Goal: Task Accomplishment & Management: Complete application form

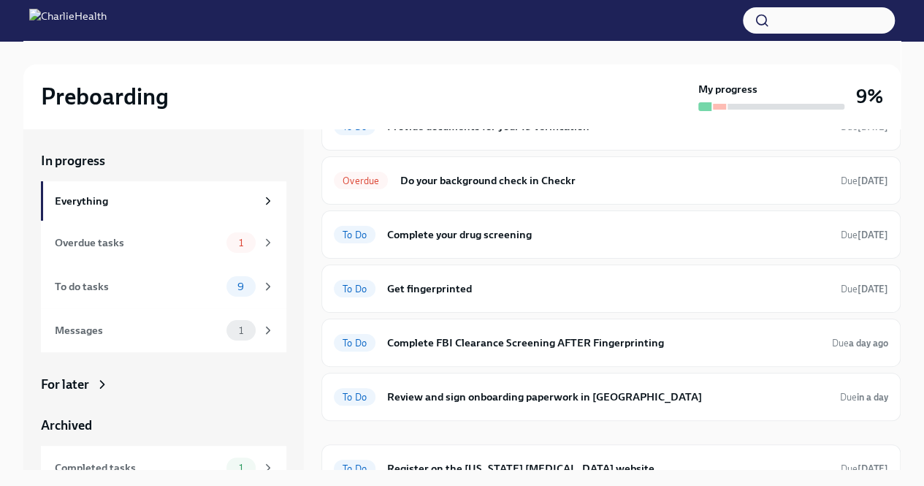
scroll to position [382, 0]
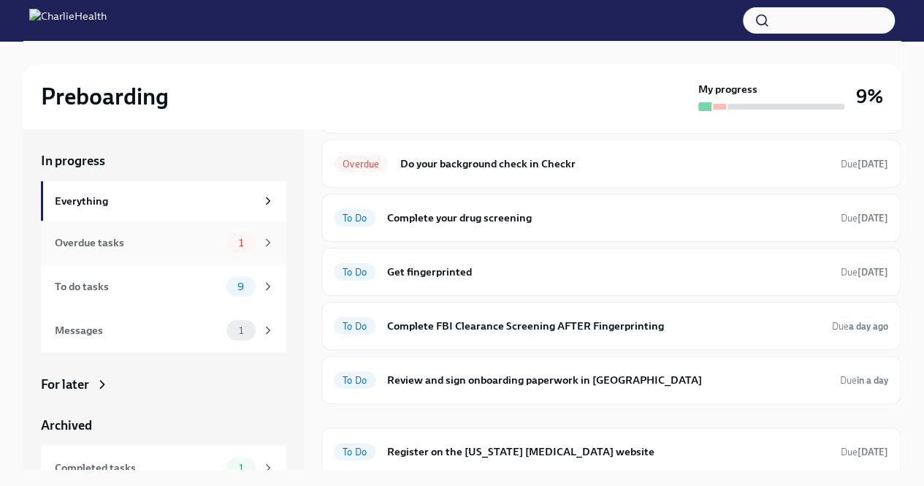
click at [202, 247] on div "Overdue tasks" at bounding box center [138, 242] width 166 height 16
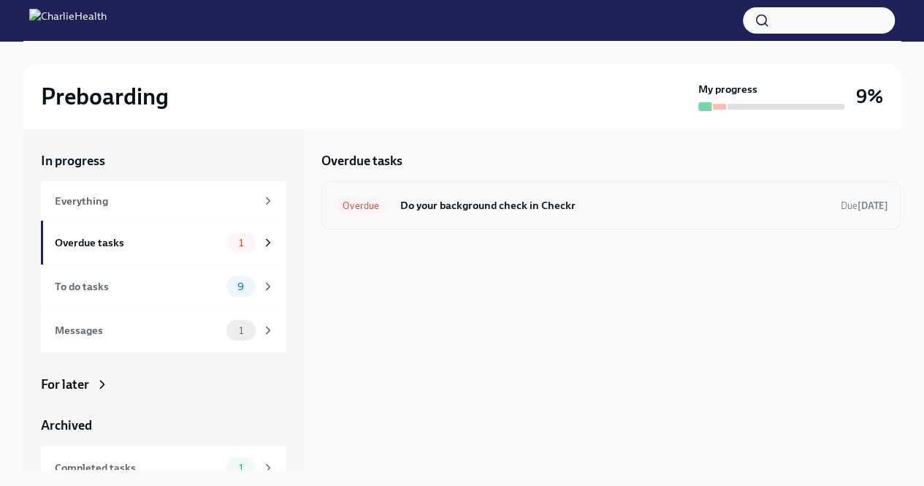
click at [573, 210] on h6 "Do your background check in Checkr" at bounding box center [613, 205] width 429 height 16
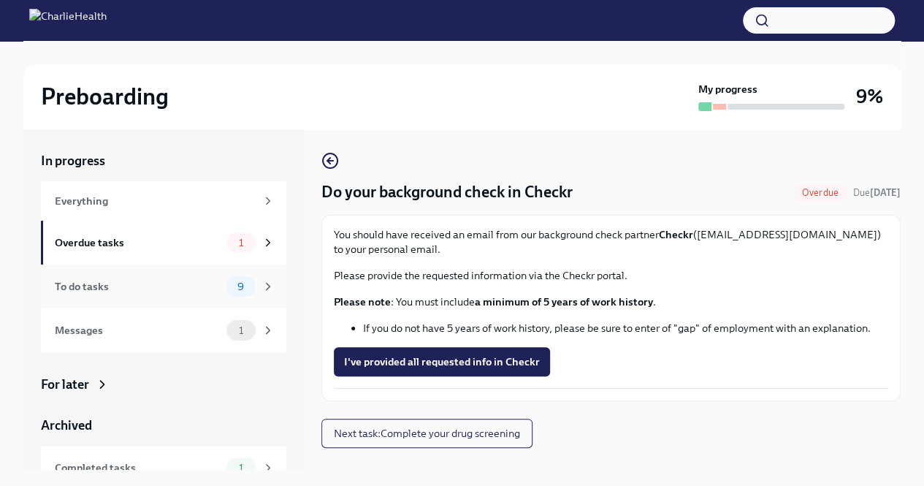
click at [184, 279] on div "To do tasks" at bounding box center [138, 286] width 166 height 16
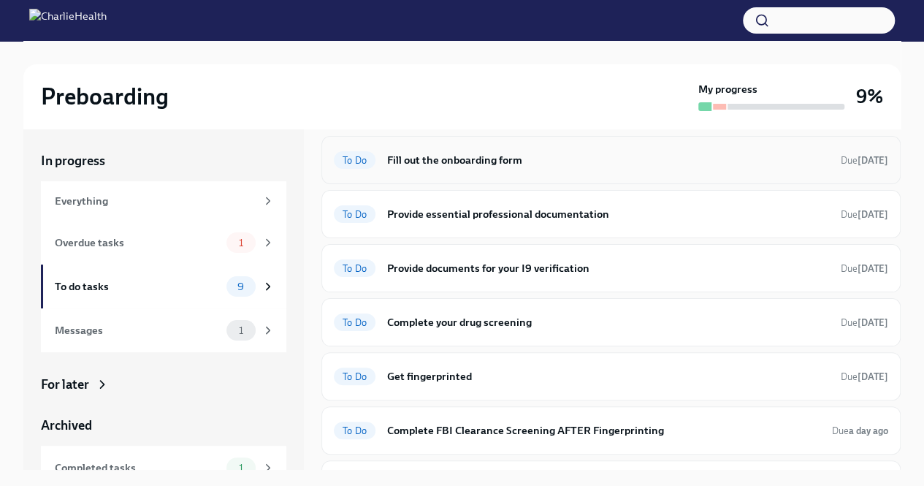
scroll to position [76, 0]
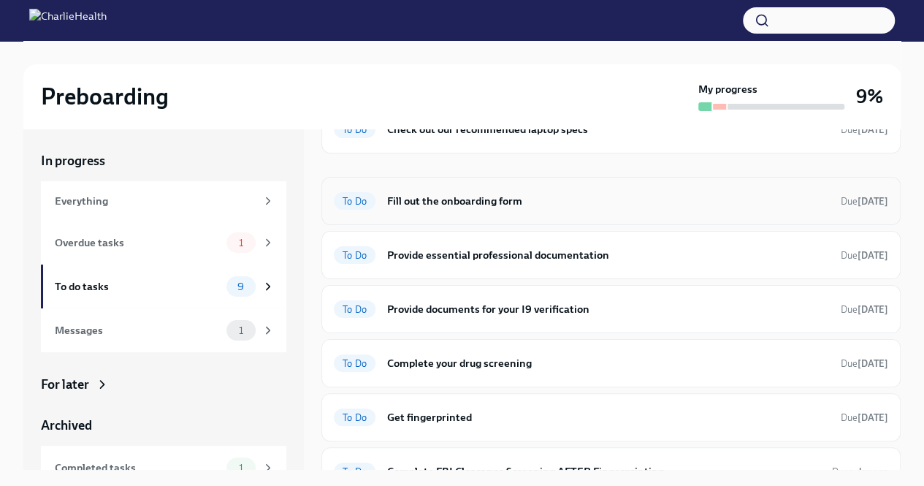
click at [631, 202] on h6 "Fill out the onboarding form" at bounding box center [608, 201] width 442 height 16
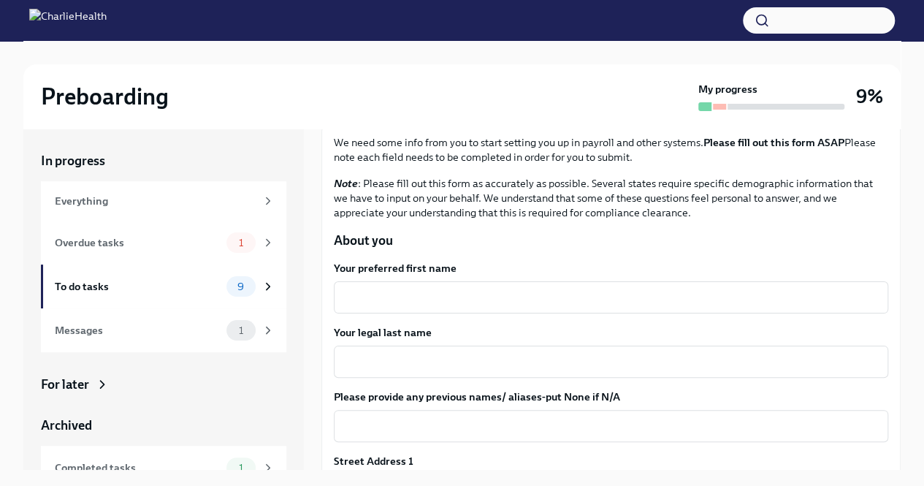
scroll to position [146, 0]
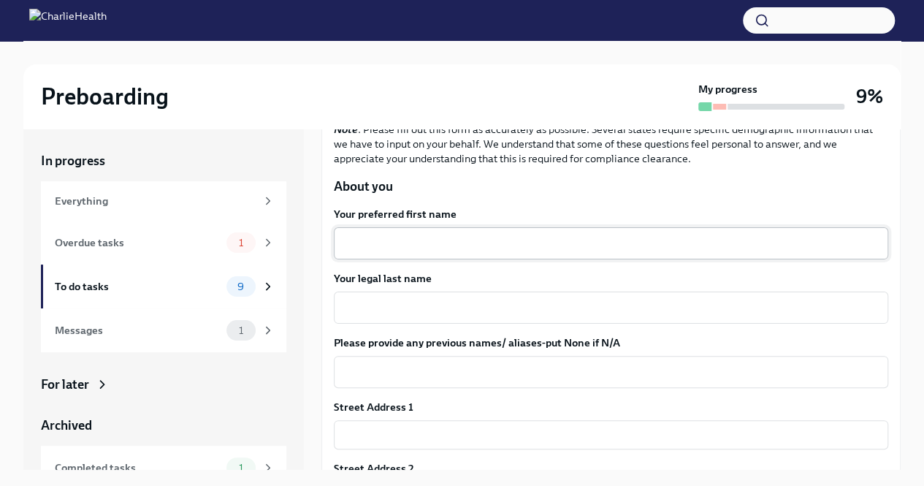
click at [637, 250] on div "x ​" at bounding box center [611, 243] width 554 height 32
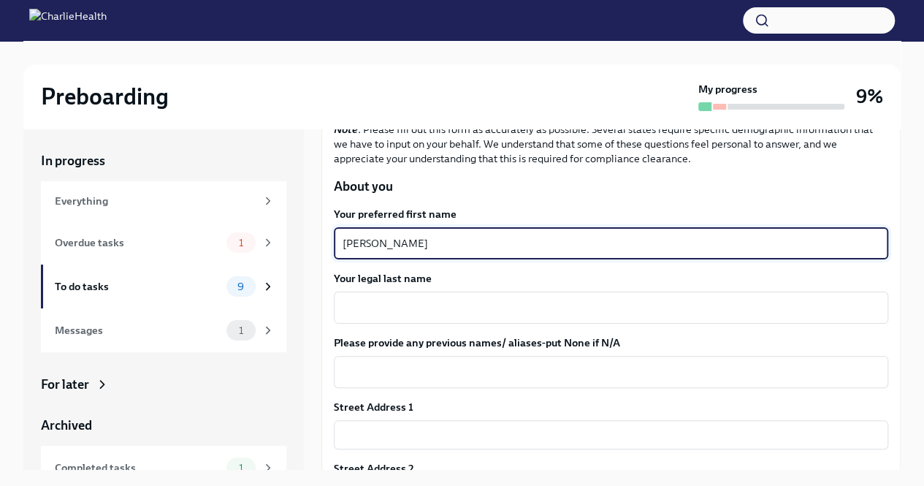
type textarea "[PERSON_NAME]"
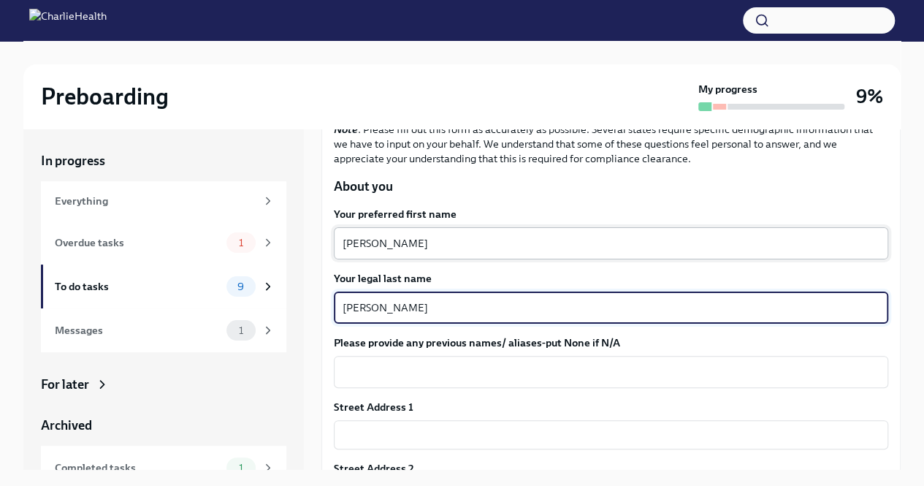
type textarea "[PERSON_NAME]"
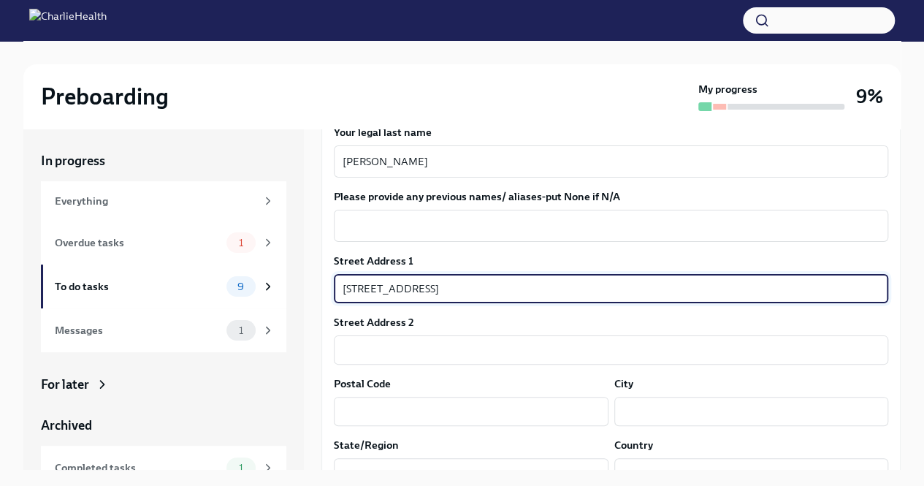
scroll to position [365, 0]
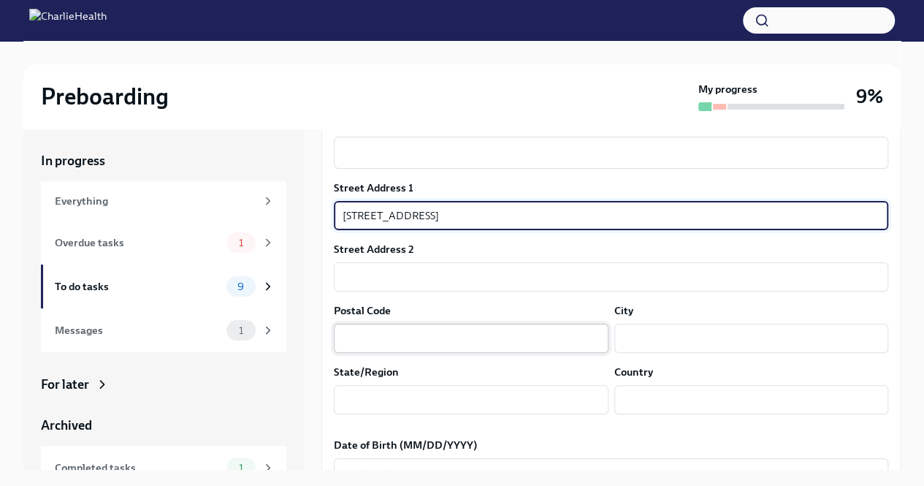
type input "[STREET_ADDRESS]"
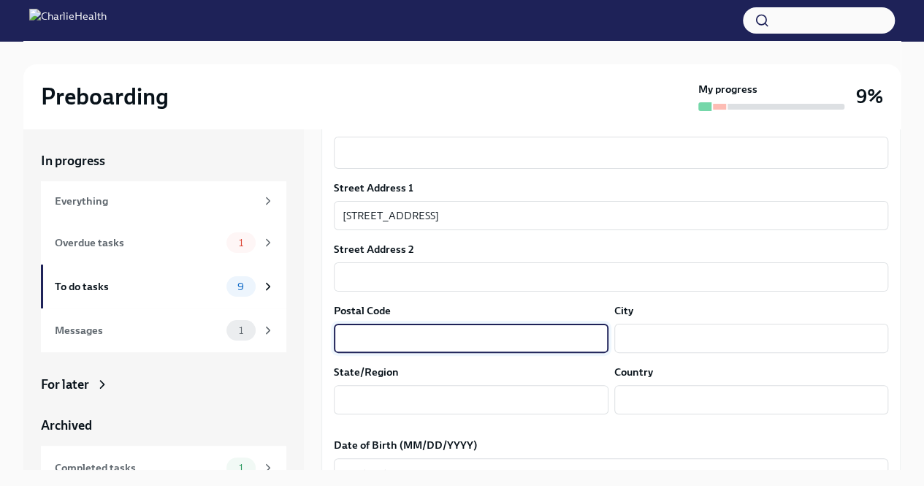
click at [407, 338] on input "text" at bounding box center [471, 337] width 275 height 29
type input "B"
type input "21205"
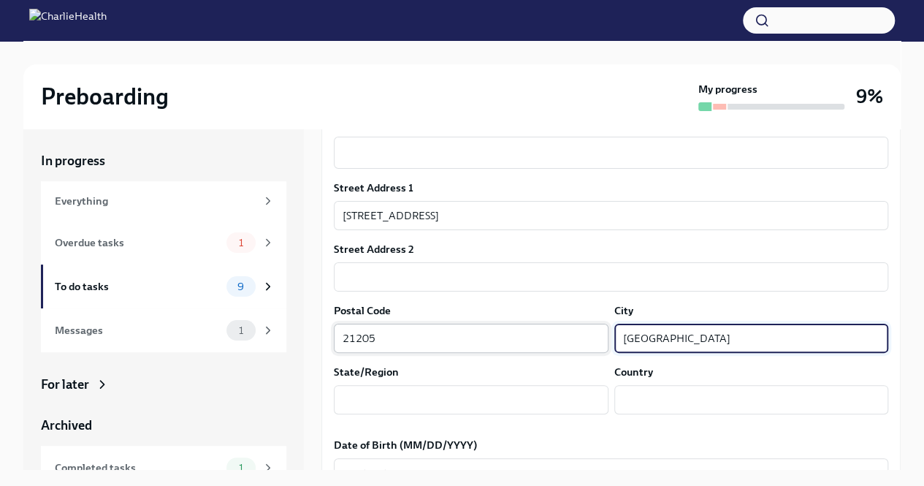
type input "[GEOGRAPHIC_DATA]"
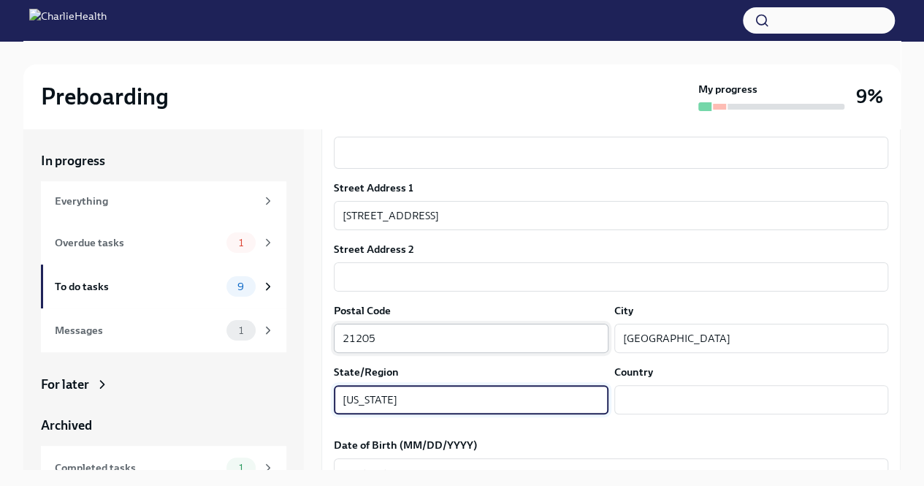
type input "[US_STATE]"
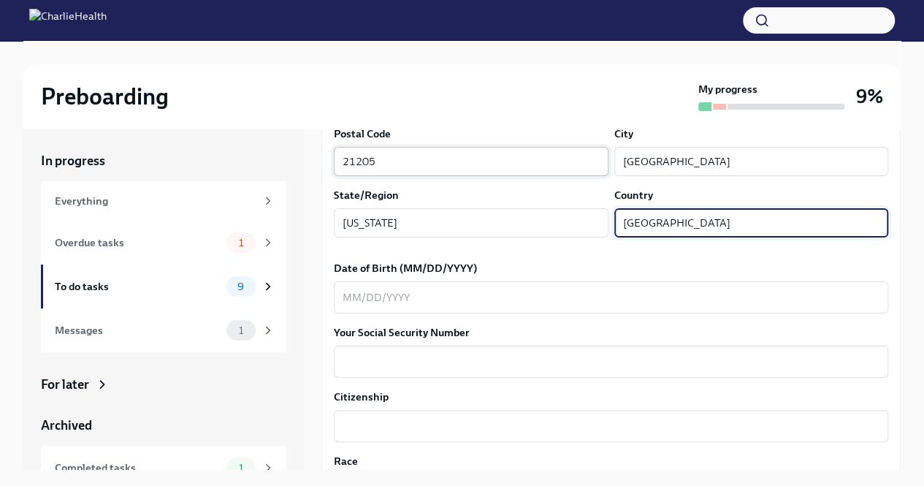
scroll to position [584, 0]
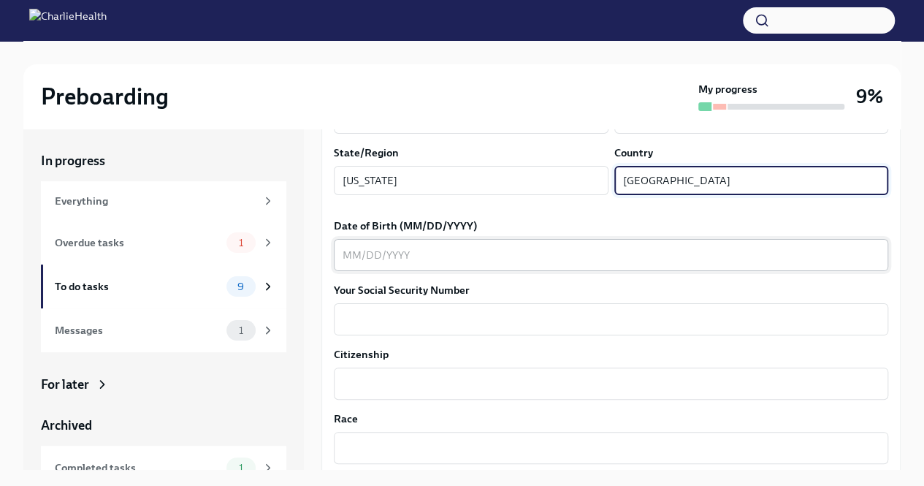
type input "[GEOGRAPHIC_DATA]"
click at [384, 261] on textarea "Date of Birth (MM/DD/YYYY)" at bounding box center [610, 255] width 537 height 18
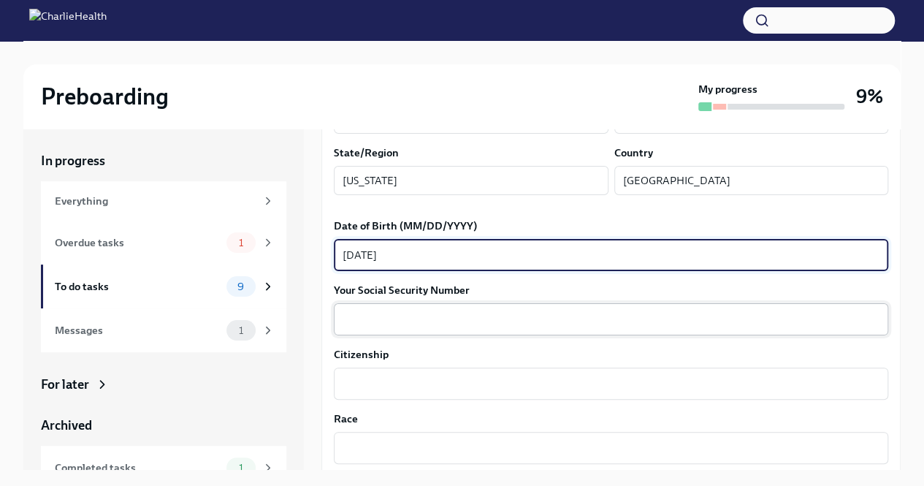
type textarea "[DATE]"
click at [400, 331] on div "x ​" at bounding box center [611, 319] width 554 height 32
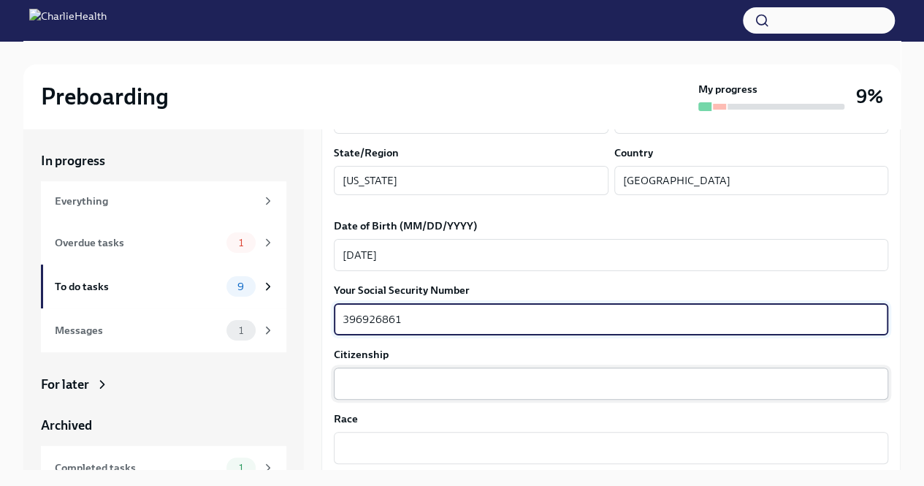
type textarea "396926861"
click at [428, 372] on div "x ​" at bounding box center [611, 383] width 554 height 32
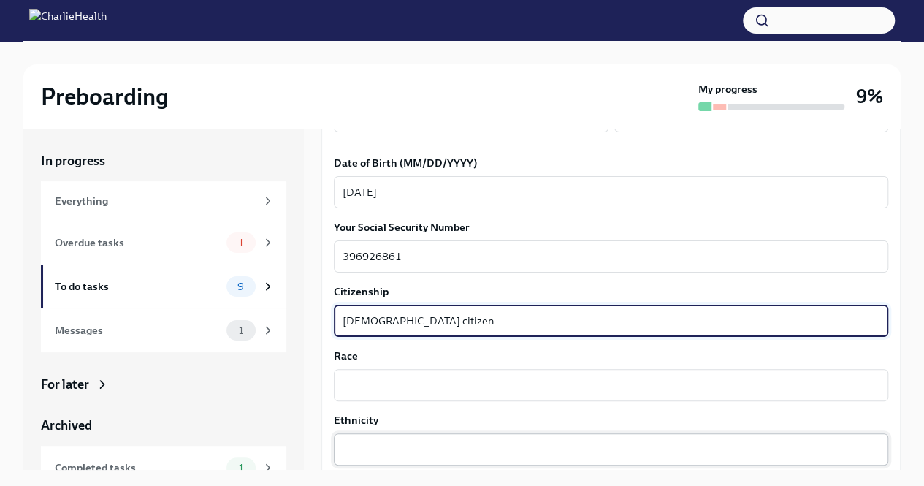
scroll to position [730, 0]
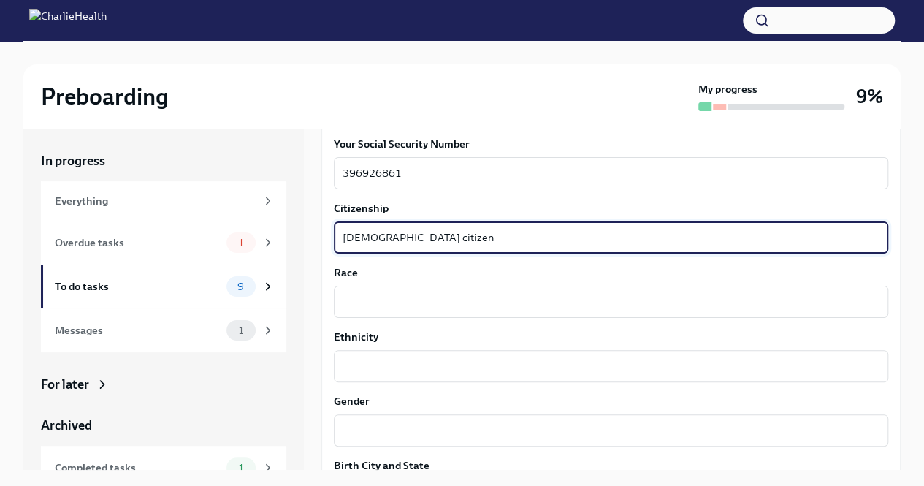
type textarea "[DEMOGRAPHIC_DATA] citizen"
click at [435, 283] on div "Race x ​" at bounding box center [611, 291] width 554 height 53
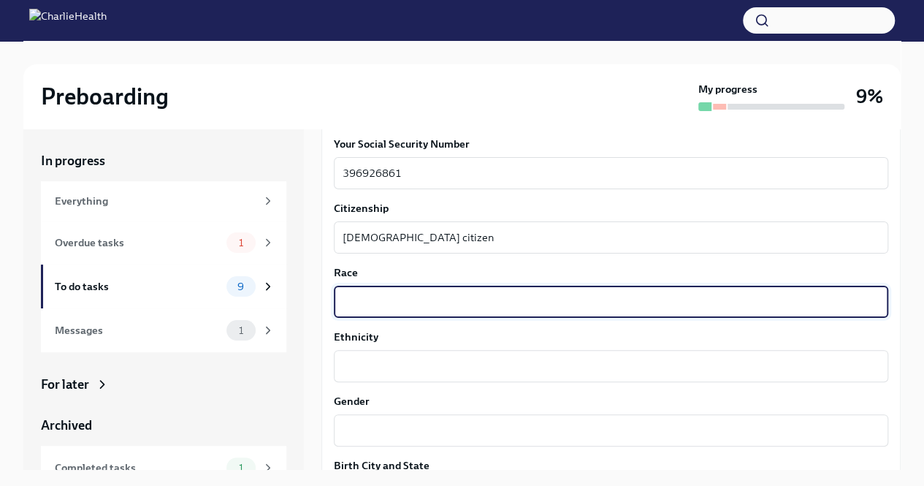
click at [446, 294] on textarea "Race" at bounding box center [610, 302] width 537 height 18
click at [391, 302] on textarea "[DEMOGRAPHIC_DATA] AMerican" at bounding box center [610, 302] width 537 height 18
type textarea "[DEMOGRAPHIC_DATA]"
click at [393, 356] on div "x ​" at bounding box center [611, 366] width 554 height 32
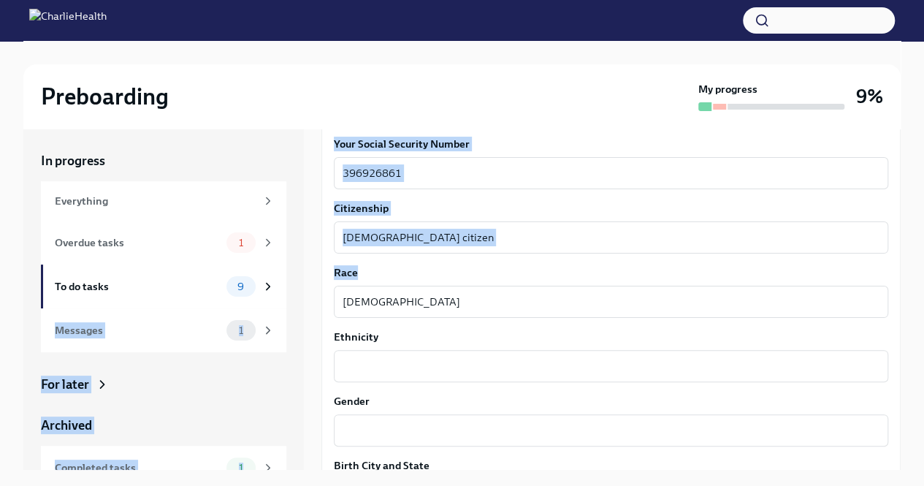
drag, startPoint x: 444, startPoint y: 313, endPoint x: 307, endPoint y: 302, distance: 137.8
click at [307, 302] on div "In progress Everything Overdue tasks 1 To do tasks 9 Messages 1 For later Archi…" at bounding box center [461, 298] width 877 height 341
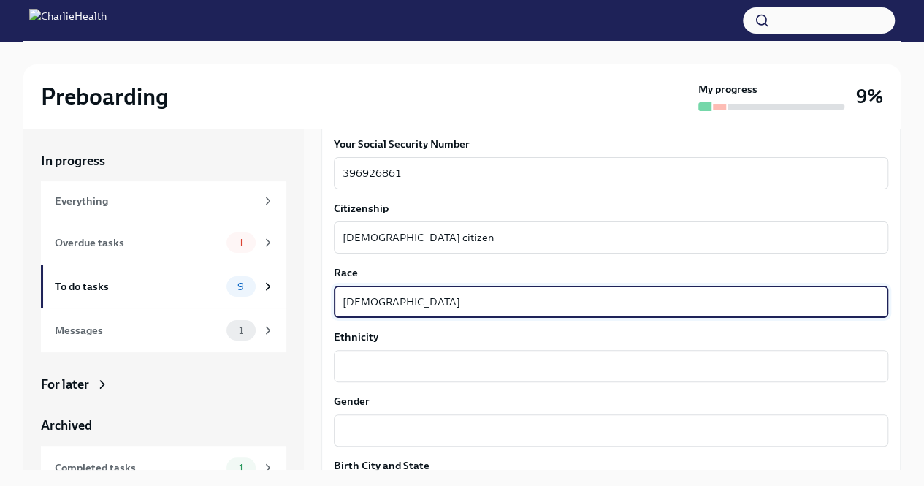
click at [397, 302] on textarea "[DEMOGRAPHIC_DATA]" at bounding box center [610, 302] width 537 height 18
click at [458, 305] on textarea "[DEMOGRAPHIC_DATA]" at bounding box center [610, 302] width 537 height 18
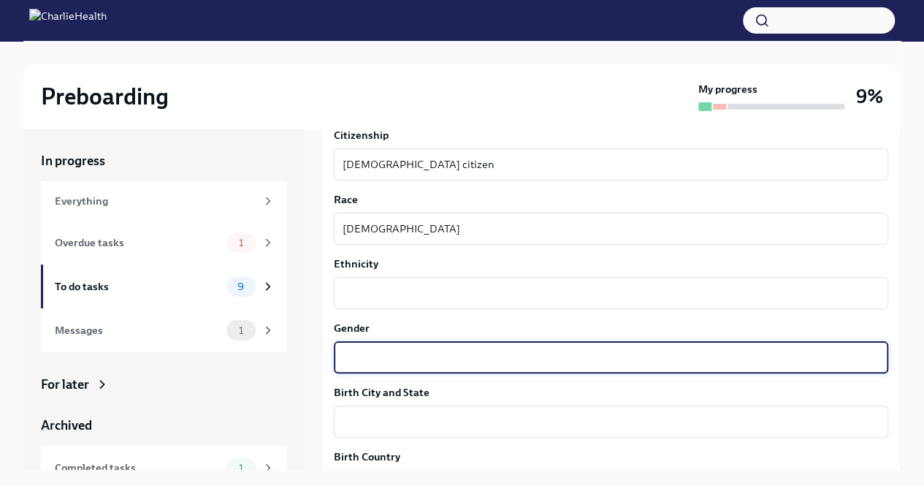
click at [429, 358] on textarea "Gender" at bounding box center [610, 357] width 537 height 18
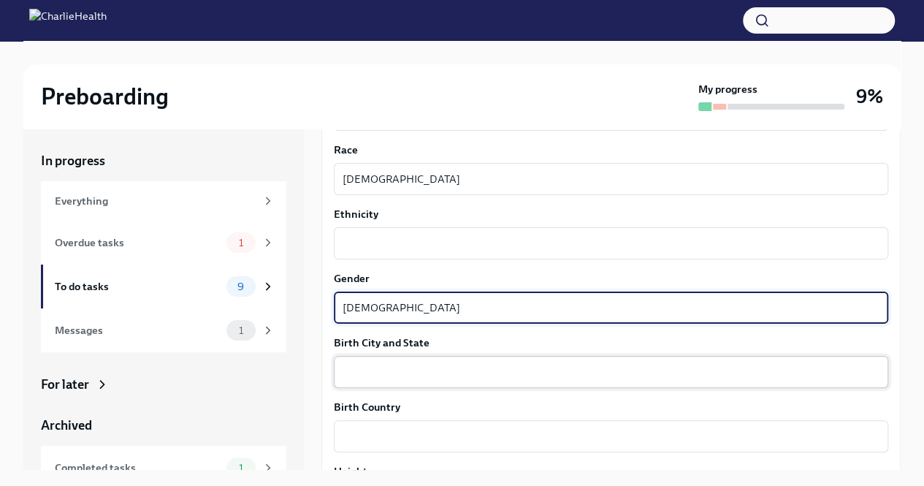
scroll to position [876, 0]
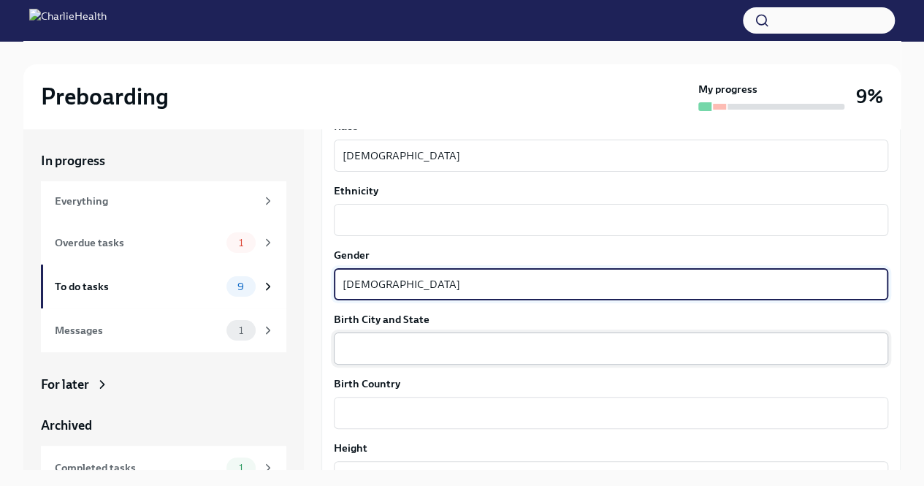
type textarea "[DEMOGRAPHIC_DATA]"
click at [444, 353] on textarea "Birth City and State" at bounding box center [610, 348] width 537 height 18
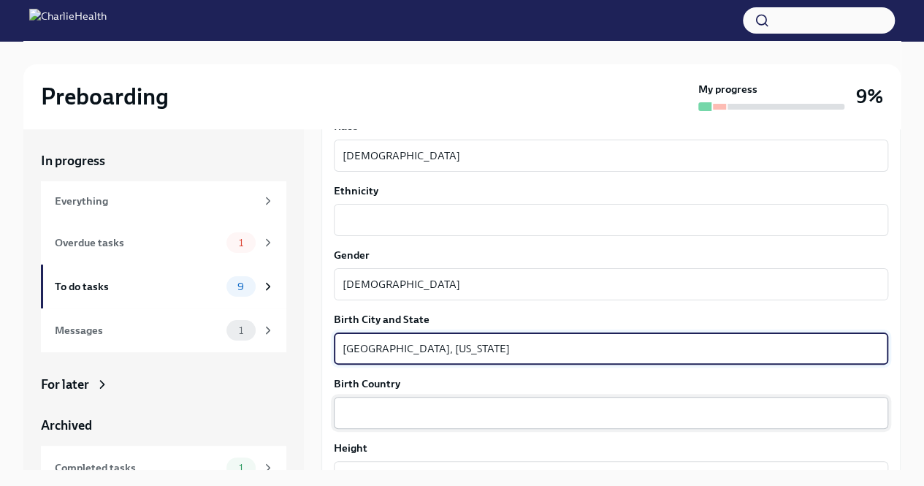
type textarea "[GEOGRAPHIC_DATA], [US_STATE]"
click at [461, 405] on textarea "Birth Country" at bounding box center [610, 413] width 537 height 18
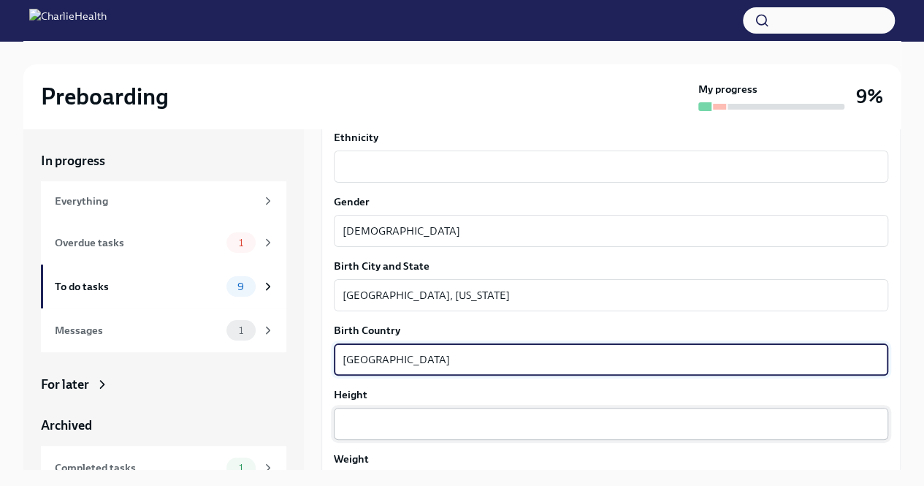
scroll to position [949, 0]
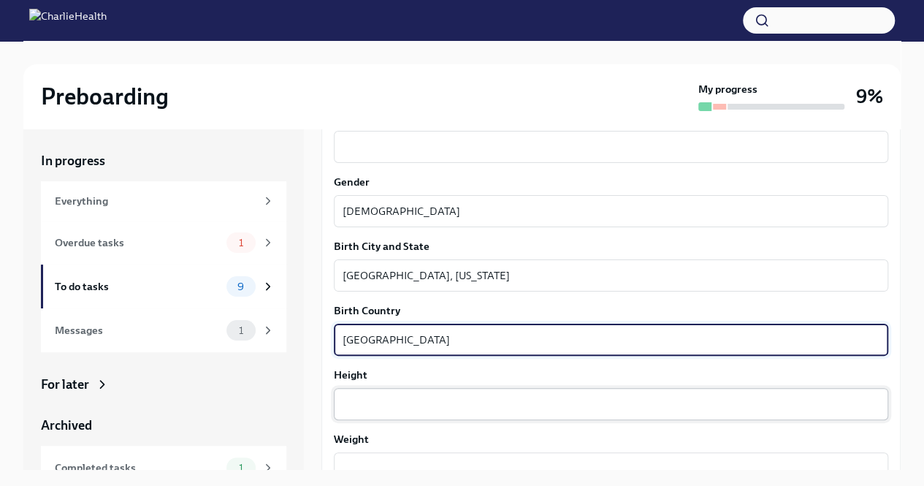
type textarea "[GEOGRAPHIC_DATA]"
click at [430, 399] on textarea "Height" at bounding box center [610, 404] width 537 height 18
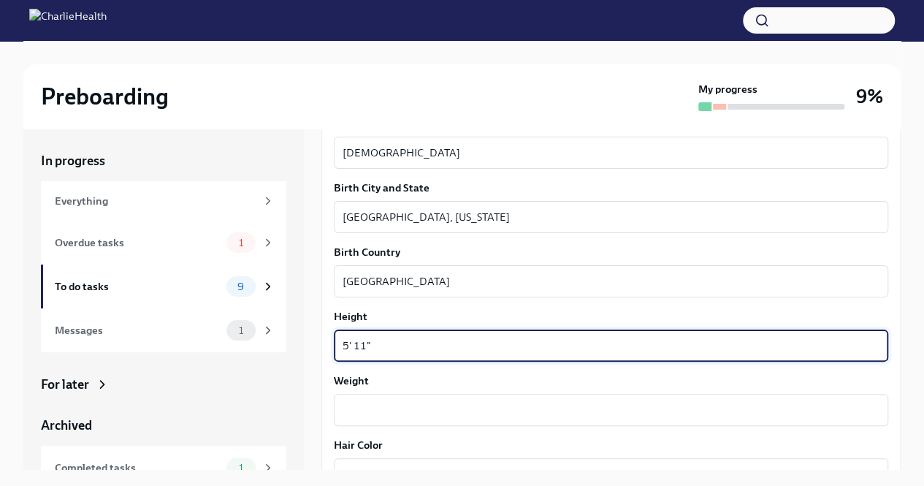
scroll to position [1095, 0]
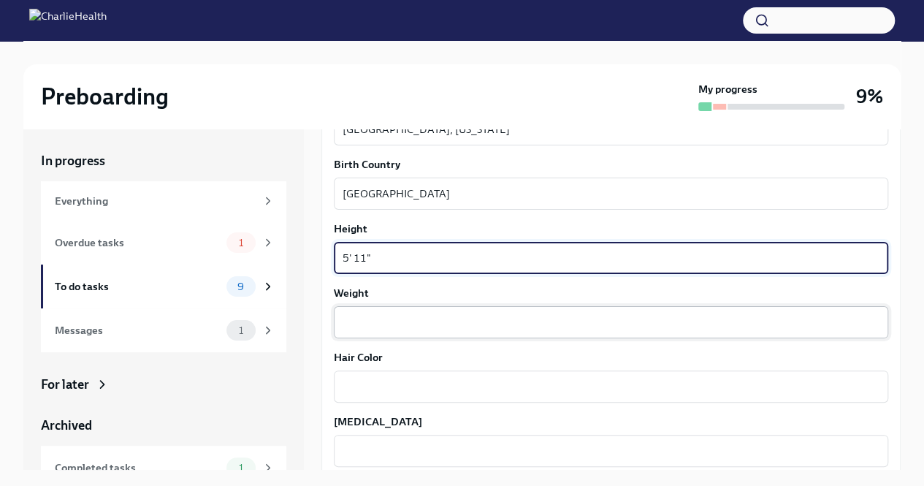
type textarea "5' 11""
click at [426, 320] on textarea "Weight" at bounding box center [610, 322] width 537 height 18
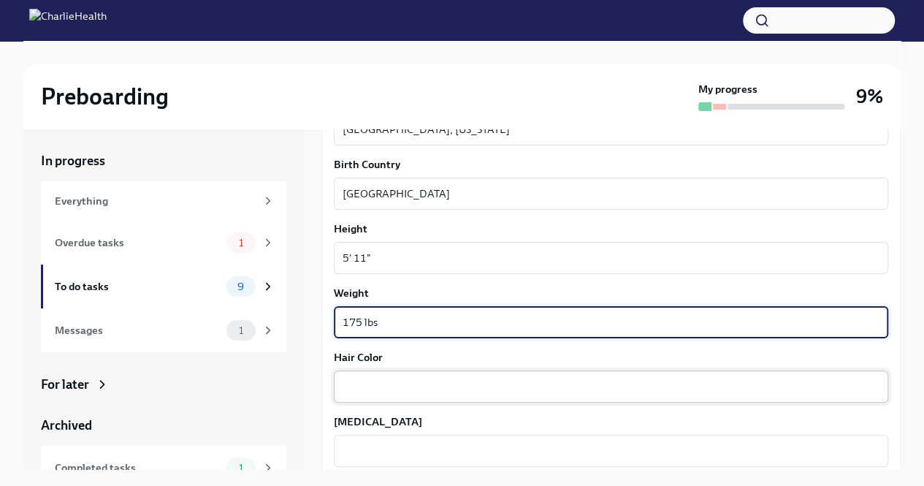
type textarea "175 lbs"
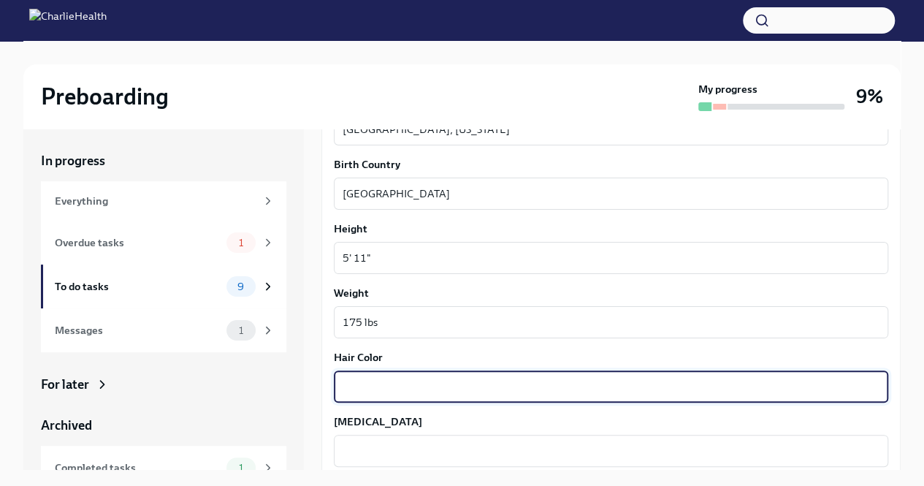
click at [390, 394] on textarea "Hair Color" at bounding box center [610, 386] width 537 height 18
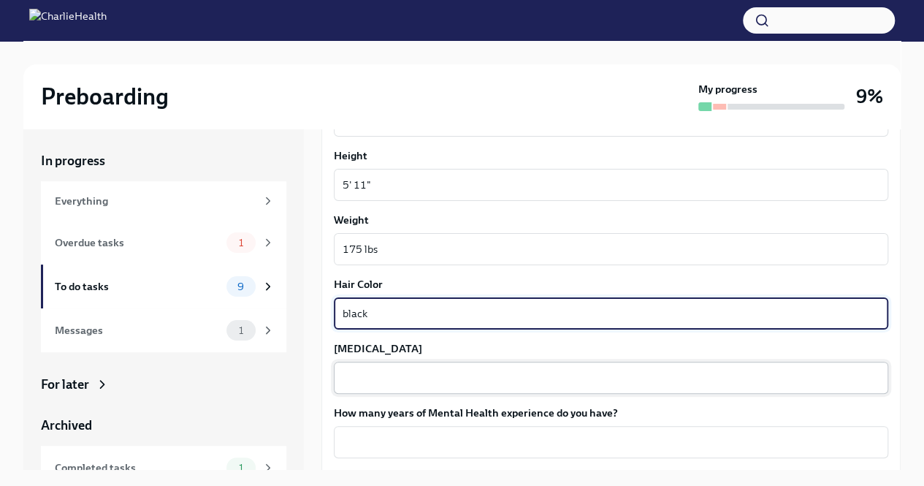
type textarea "black"
click at [385, 380] on textarea "[MEDICAL_DATA]" at bounding box center [610, 378] width 537 height 18
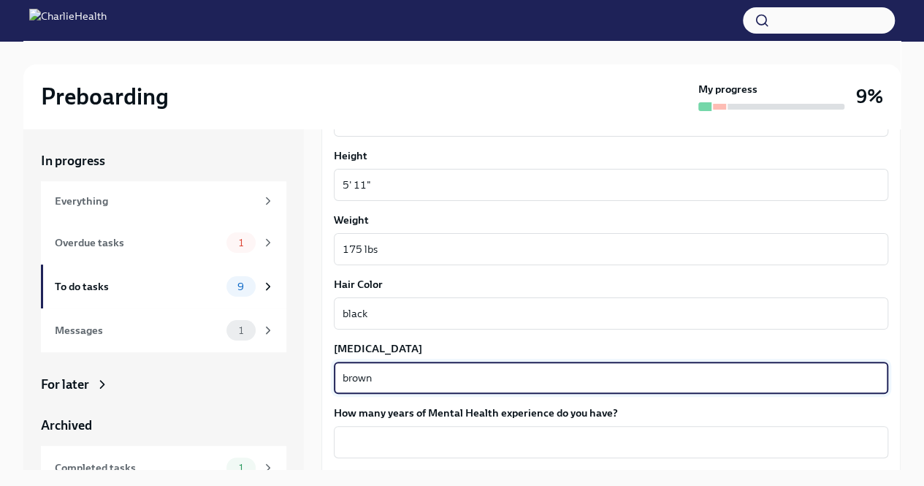
scroll to position [1241, 0]
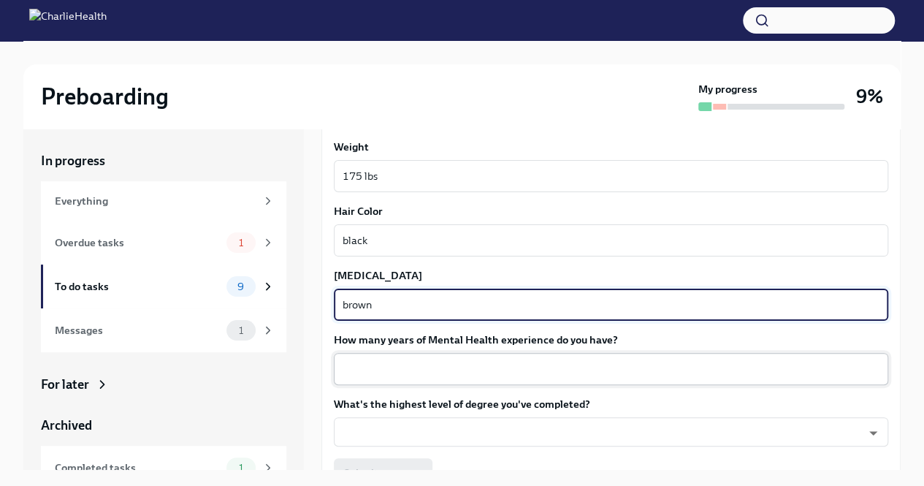
type textarea "brown"
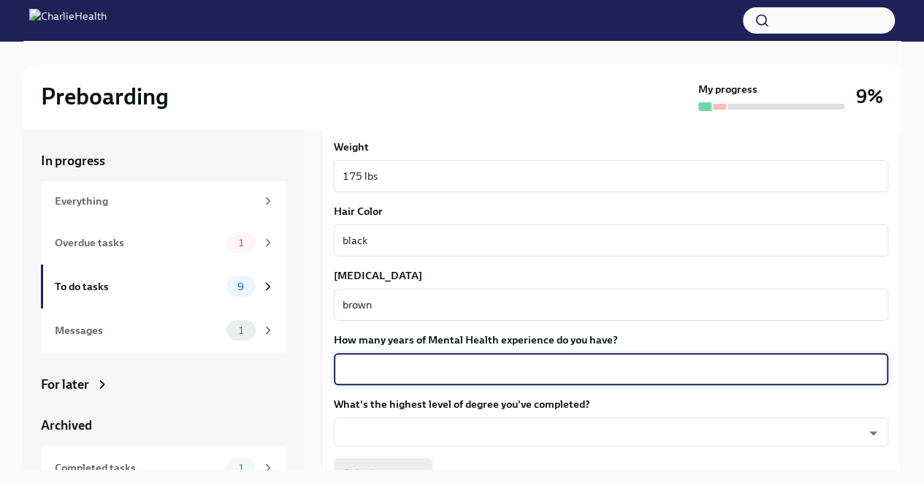
click at [384, 366] on textarea "How many years of Mental Health experience do you have?" at bounding box center [610, 369] width 537 height 18
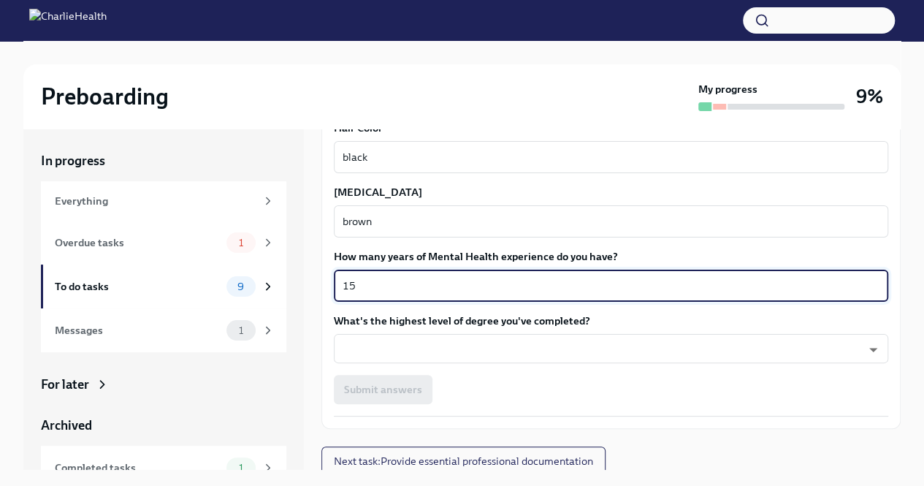
scroll to position [1329, 0]
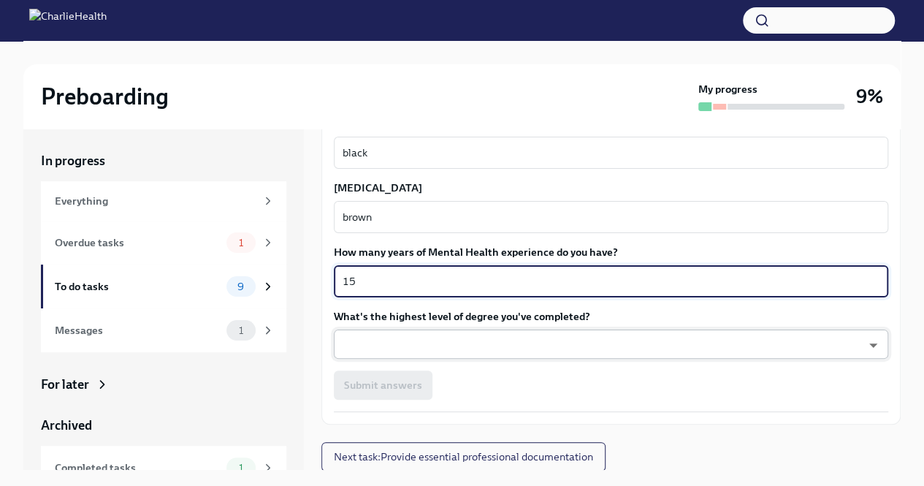
type textarea "15"
click at [388, 337] on body "Preboarding My progress 9% In progress Everything Overdue tasks 1 To do tasks 9…" at bounding box center [467, 255] width 934 height 510
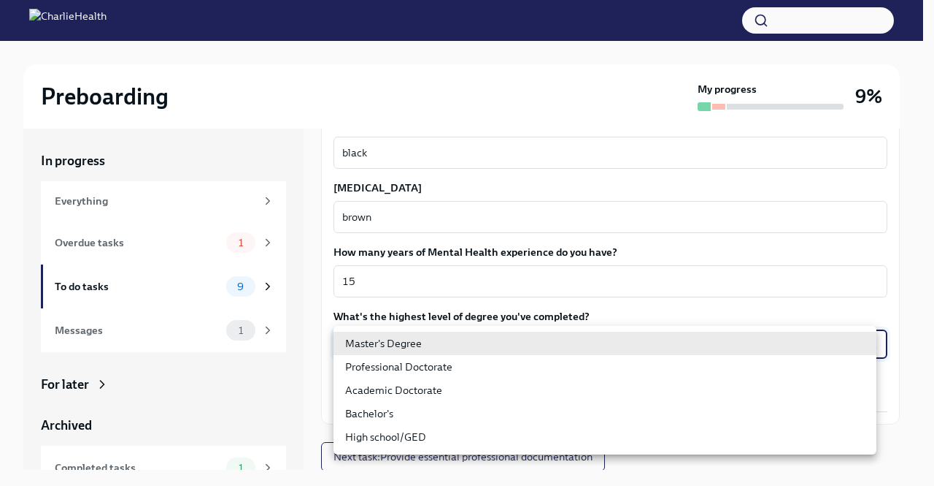
click at [452, 366] on li "Professional Doctorate" at bounding box center [605, 366] width 543 height 23
type input "zeY5PXV4y"
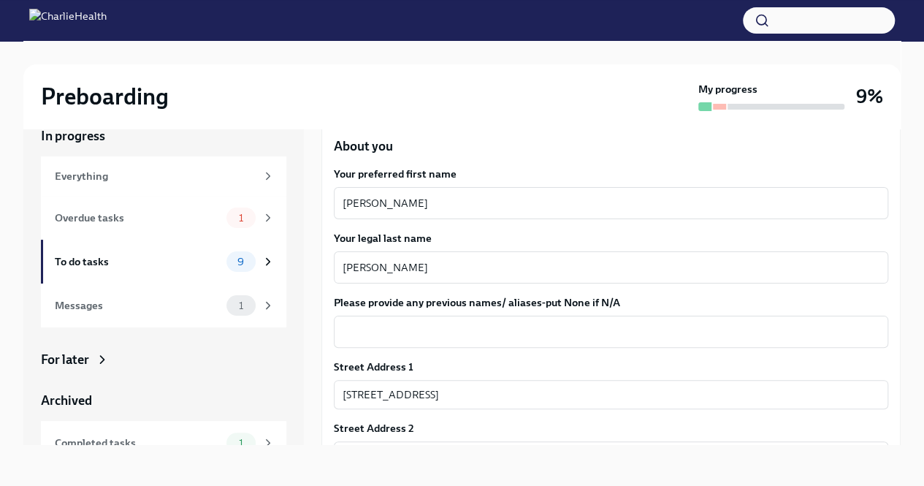
scroll to position [161, 0]
click at [651, 339] on textarea "Please provide any previous names/ aliases-put None if N/A" at bounding box center [610, 332] width 537 height 18
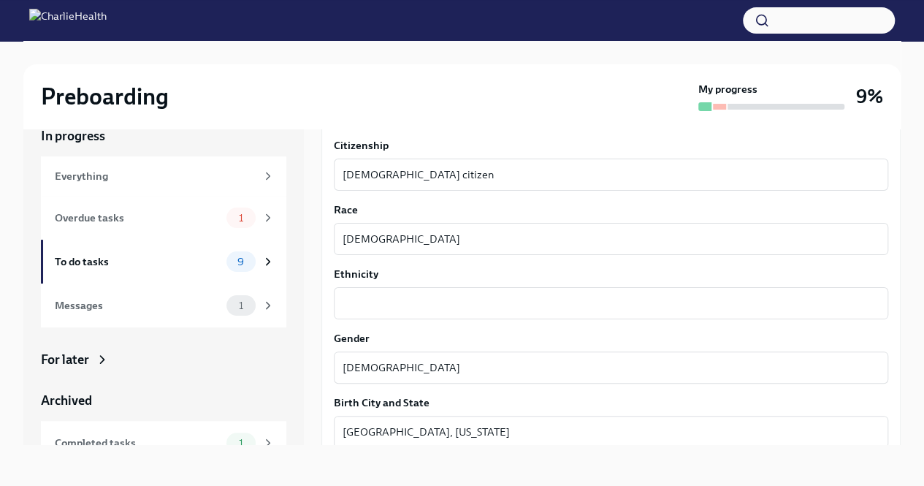
scroll to position [745, 0]
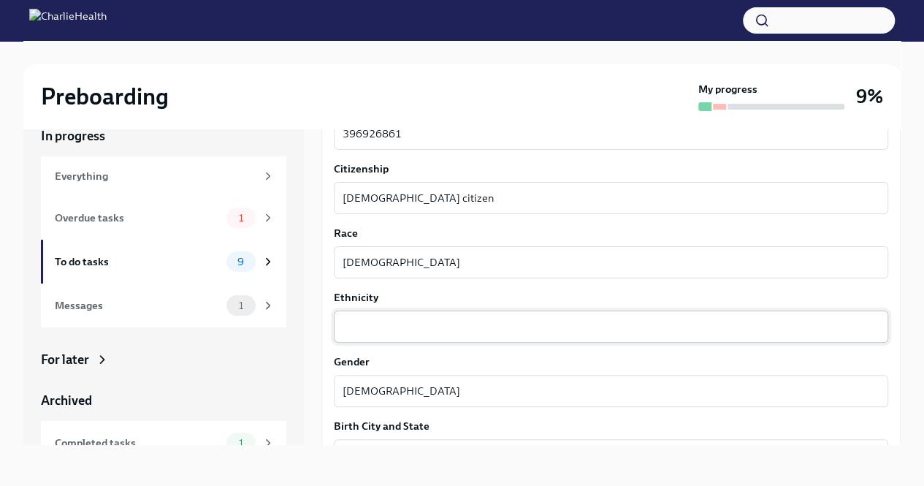
type textarea "N/A"
click at [510, 334] on div "x ​" at bounding box center [611, 326] width 554 height 32
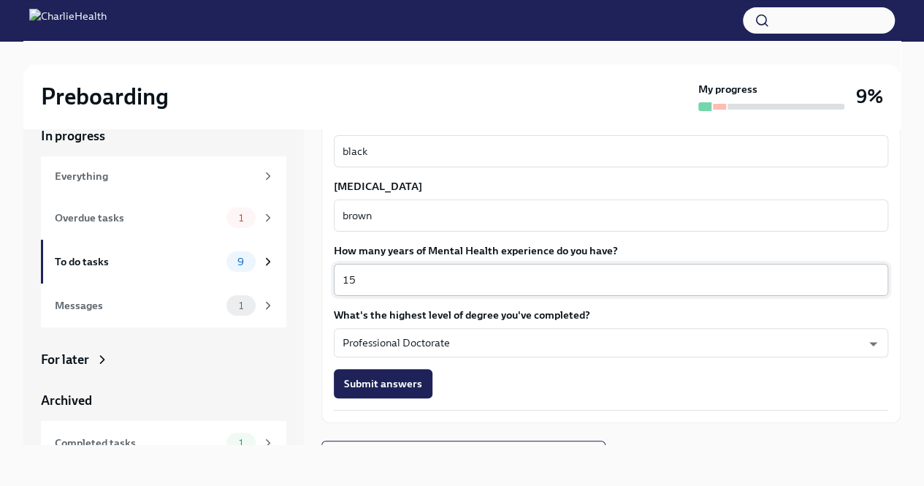
scroll to position [1329, 0]
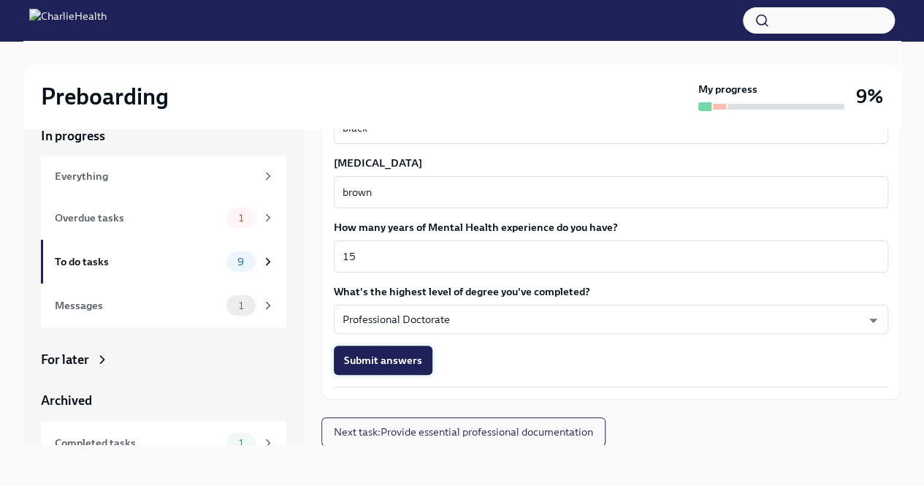
type textarea "black"
click at [387, 364] on span "Submit answers" at bounding box center [383, 360] width 78 height 15
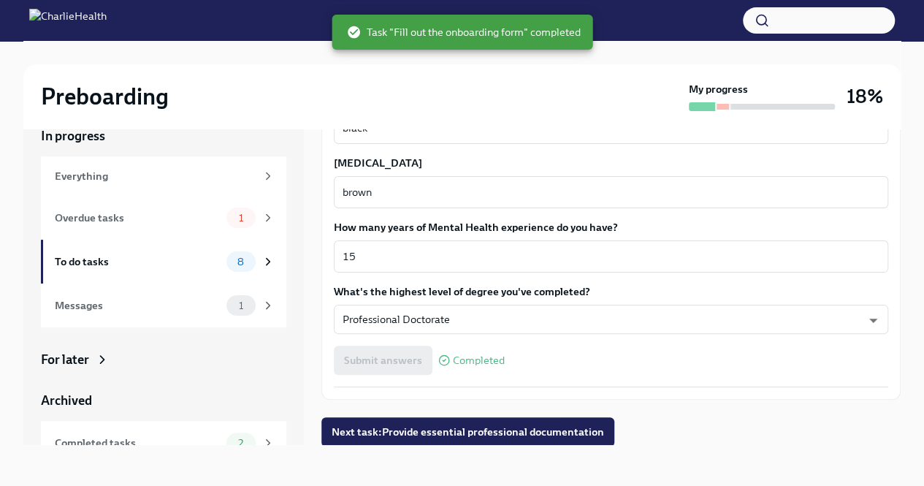
scroll to position [1329, 0]
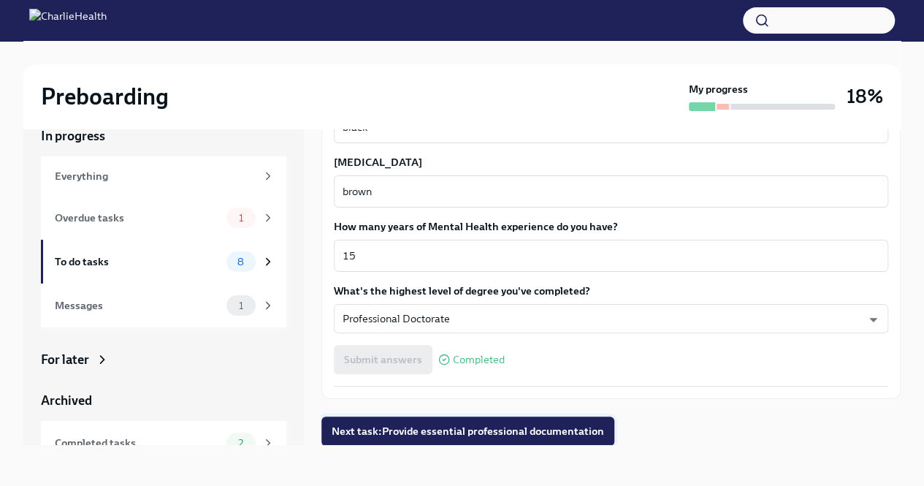
drag, startPoint x: 480, startPoint y: 432, endPoint x: 495, endPoint y: 423, distance: 17.4
click at [480, 432] on span "Next task : Provide essential professional documentation" at bounding box center [467, 430] width 272 height 15
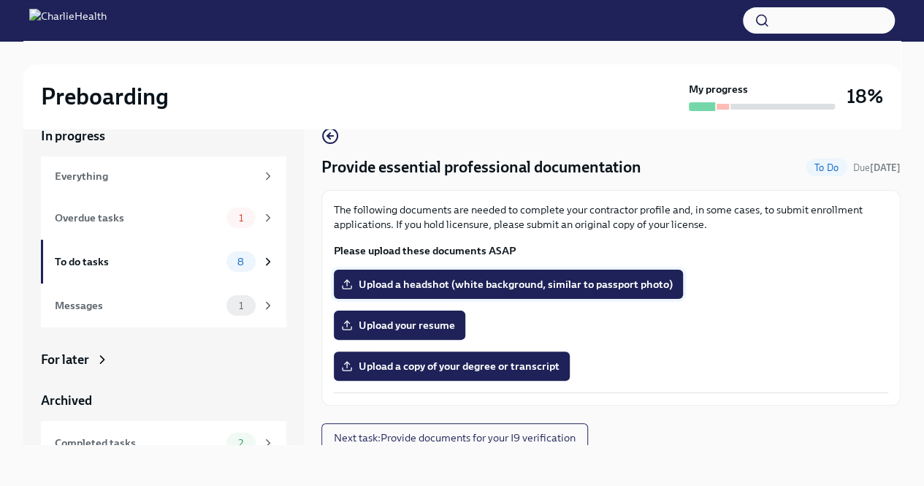
click at [590, 284] on span "Upload a headshot (white background, similar to passport photo)" at bounding box center [508, 284] width 329 height 15
click at [0, 0] on input "Upload a headshot (white background, similar to passport photo)" at bounding box center [0, 0] width 0 height 0
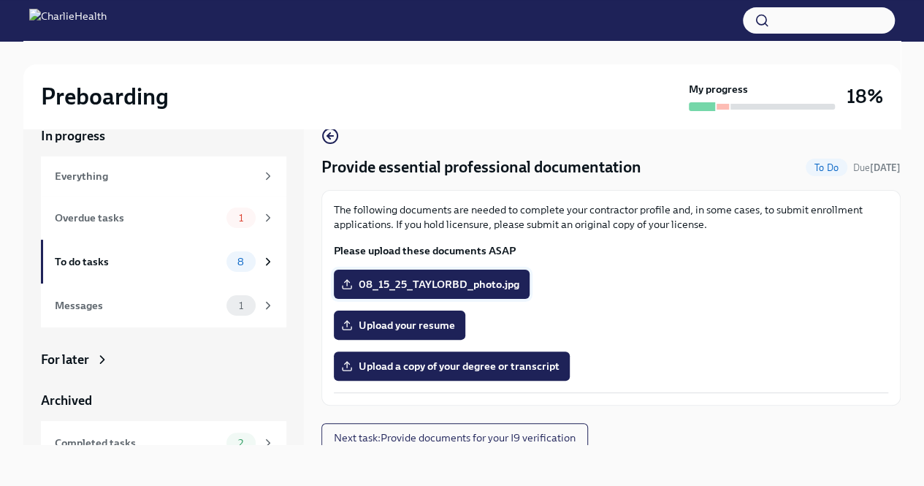
click at [453, 278] on span "08_15_25_TAYLORBD_photo.jpg" at bounding box center [431, 284] width 175 height 15
click at [0, 0] on input "08_15_25_TAYLORBD_photo.jpg" at bounding box center [0, 0] width 0 height 0
click at [352, 283] on span "08_15_25_TAYLORBD_photo.jpg" at bounding box center [431, 284] width 175 height 15
click at [0, 0] on input "08_15_25_TAYLORBD_photo.jpg" at bounding box center [0, 0] width 0 height 0
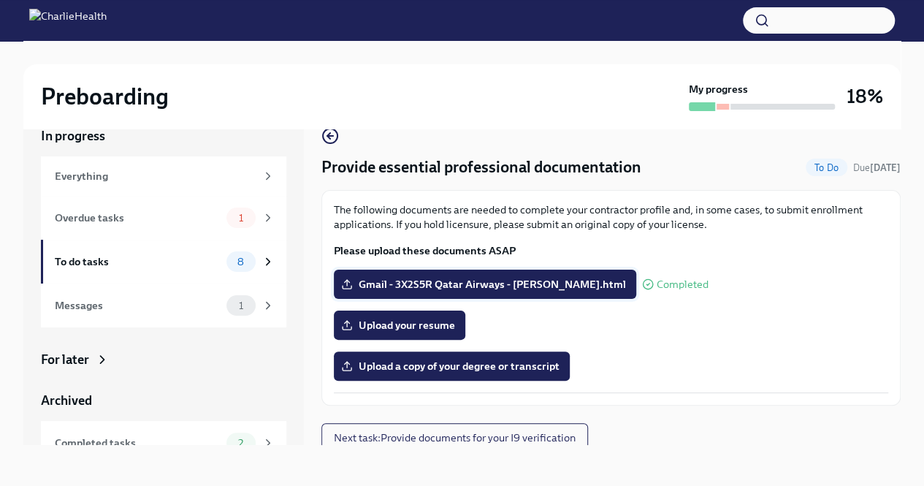
click at [588, 287] on span "Gmail - 3X2S5R Qatar Airways - [PERSON_NAME].html" at bounding box center [485, 284] width 282 height 15
click at [0, 0] on input "Gmail - 3X2S5R Qatar Airways - [PERSON_NAME].html" at bounding box center [0, 0] width 0 height 0
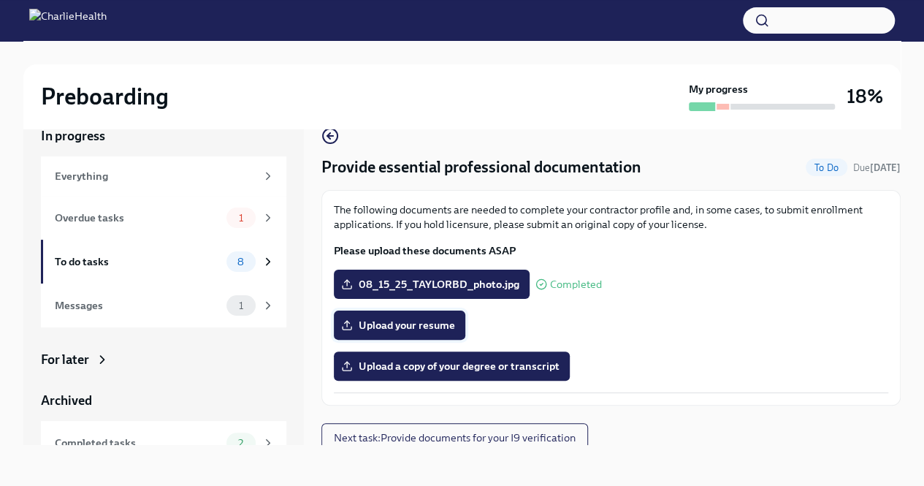
click at [434, 330] on span "Upload your resume" at bounding box center [399, 325] width 111 height 15
click at [0, 0] on input "Upload your resume" at bounding box center [0, 0] width 0 height 0
click at [506, 372] on span "Upload a copy of your degree or transcript" at bounding box center [451, 365] width 215 height 15
click at [0, 0] on input "Upload a copy of your degree or transcript" at bounding box center [0, 0] width 0 height 0
click at [488, 366] on span "Upload a copy of your degree or transcript" at bounding box center [451, 365] width 215 height 15
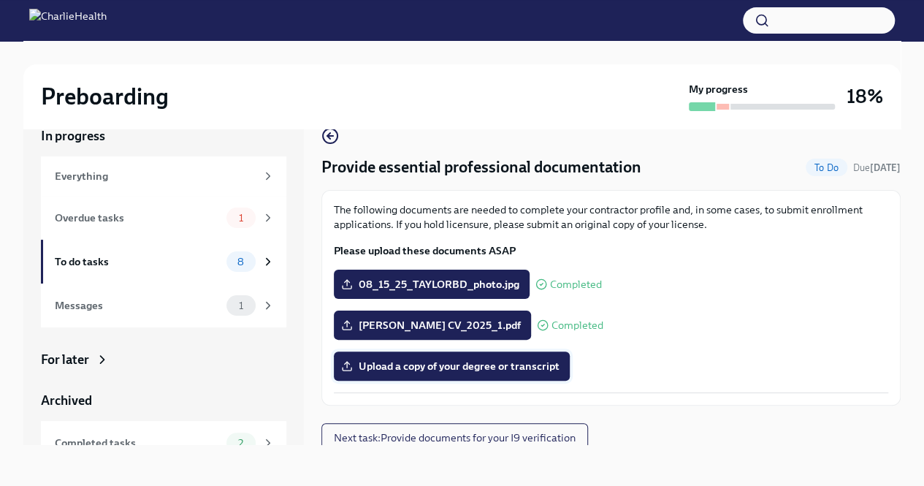
click at [0, 0] on input "Upload a copy of your degree or transcript" at bounding box center [0, 0] width 0 height 0
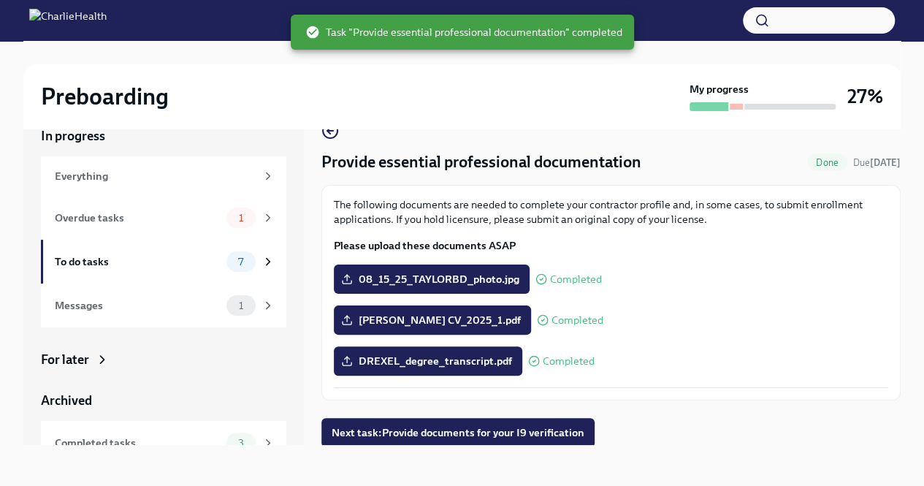
scroll to position [7, 0]
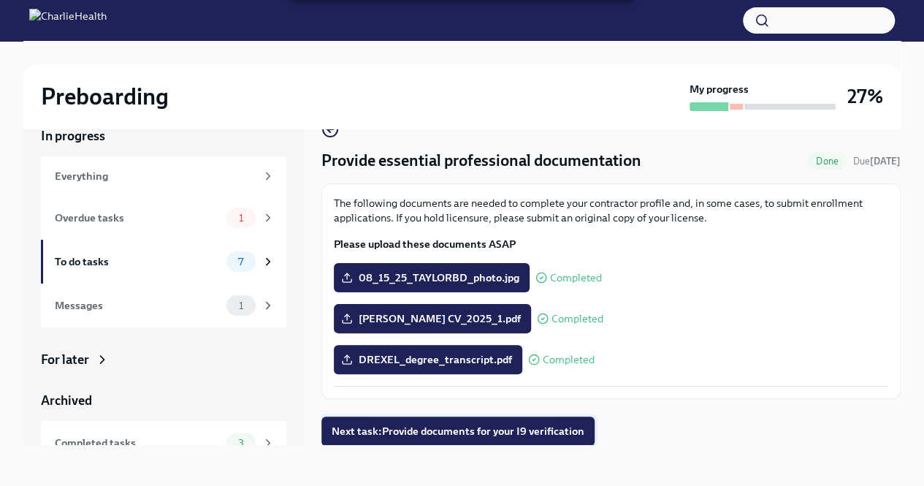
click at [550, 439] on button "Next task : Provide documents for your I9 verification" at bounding box center [457, 430] width 273 height 29
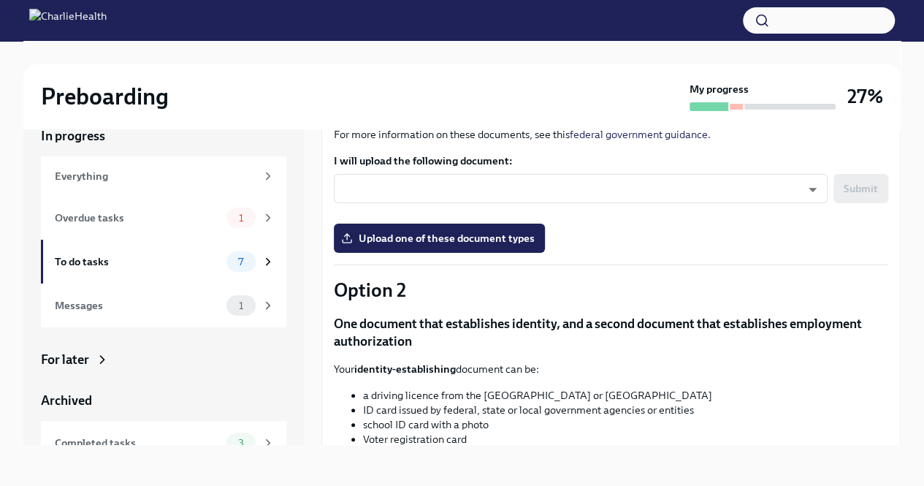
scroll to position [146, 0]
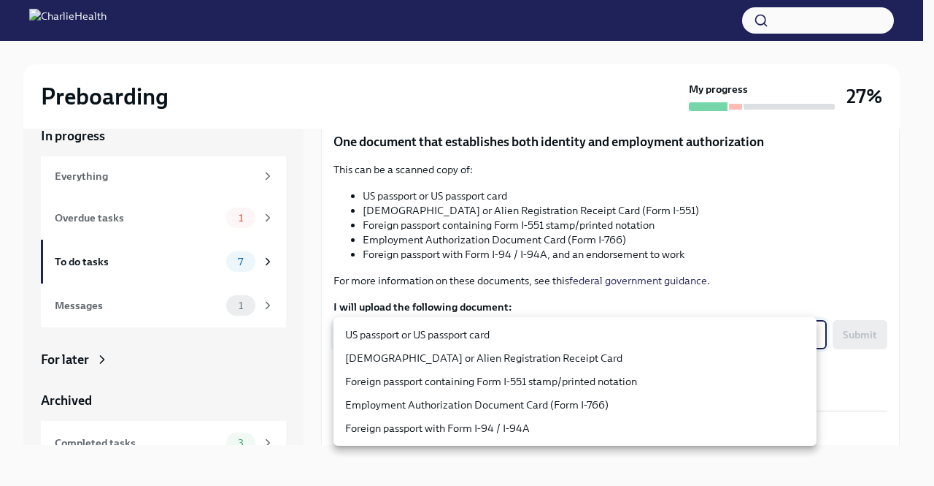
click at [670, 337] on body "Preboarding My progress 27% In progress Everything Overdue tasks 1 To do tasks …" at bounding box center [467, 230] width 934 height 510
click at [670, 337] on li "US passport or US passport card" at bounding box center [575, 334] width 483 height 23
type input "KnYOjnC8x"
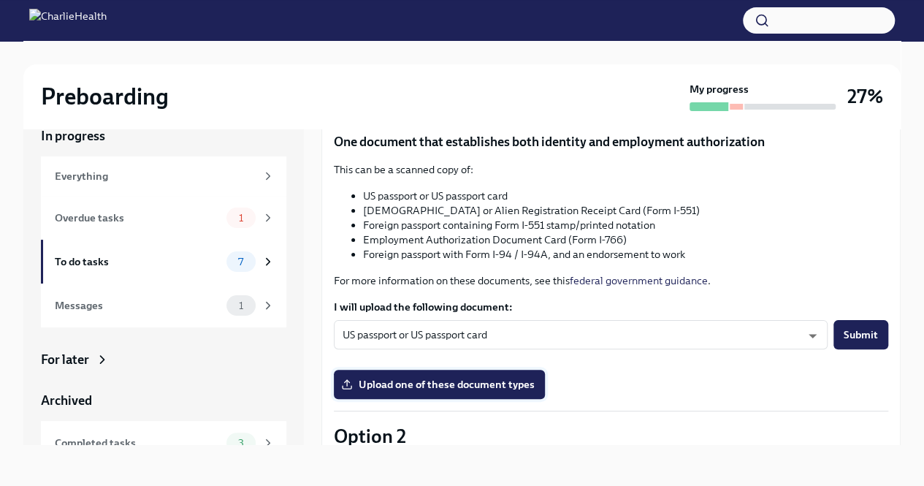
click at [473, 385] on span "Upload one of these document types" at bounding box center [439, 384] width 191 height 15
click at [0, 0] on input "Upload one of these document types" at bounding box center [0, 0] width 0 height 0
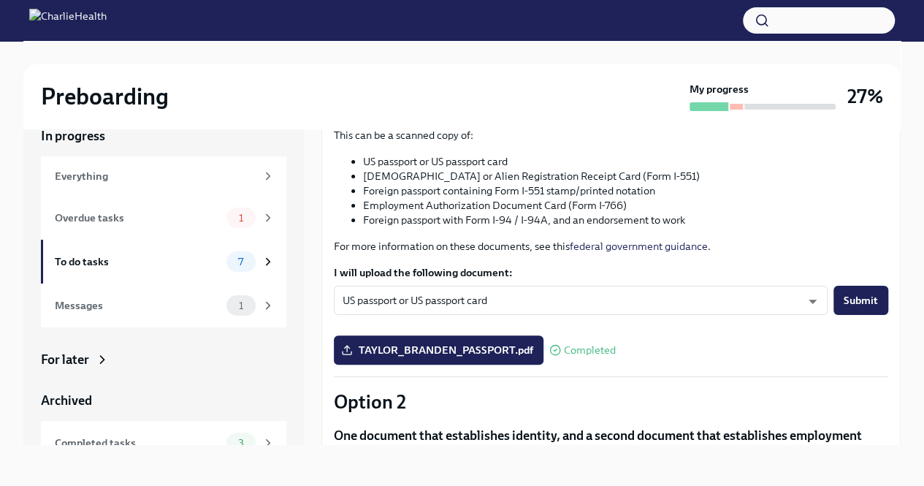
scroll to position [202, 0]
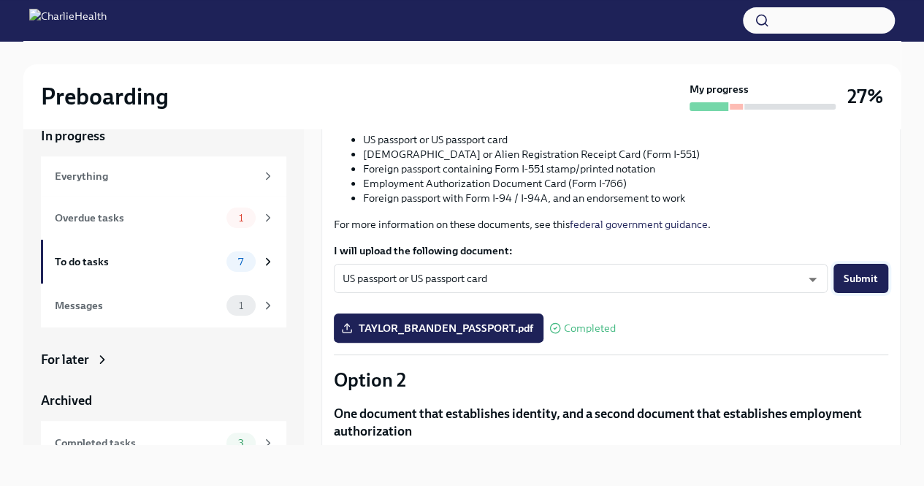
click at [845, 280] on span "Submit" at bounding box center [860, 278] width 34 height 15
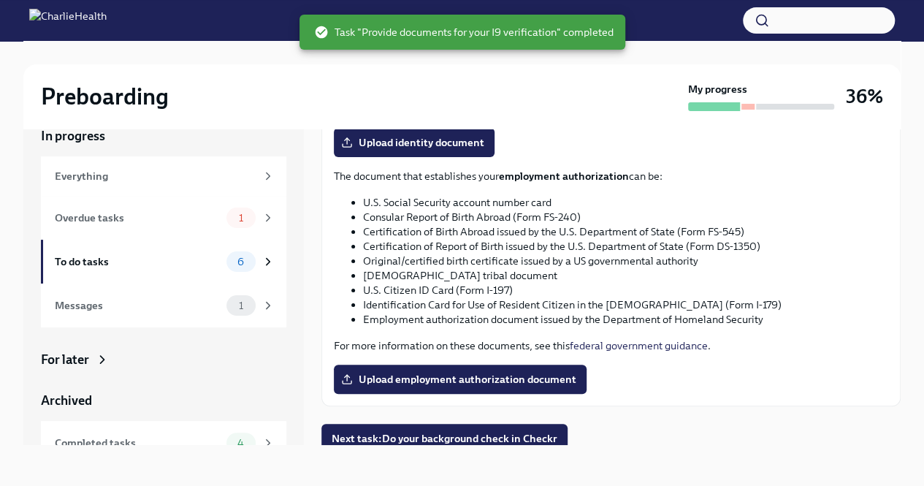
scroll to position [714, 0]
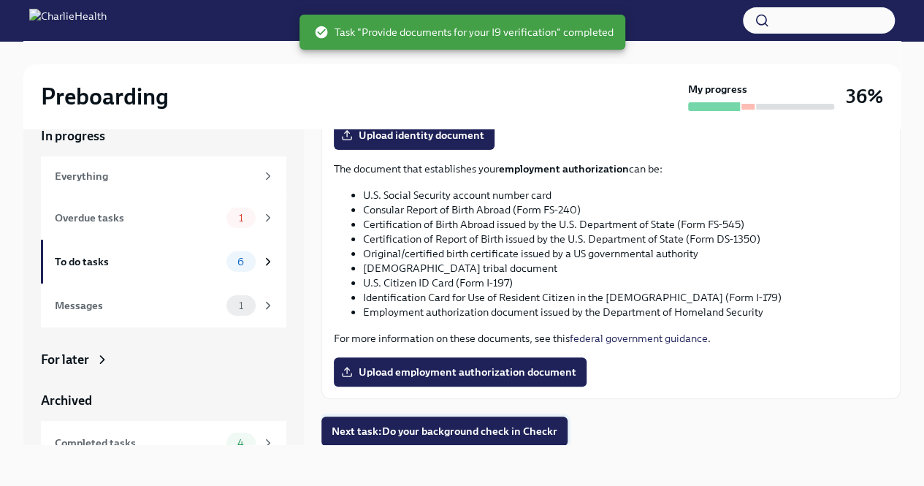
click at [435, 428] on span "Next task : Do your background check in Checkr" at bounding box center [444, 430] width 226 height 15
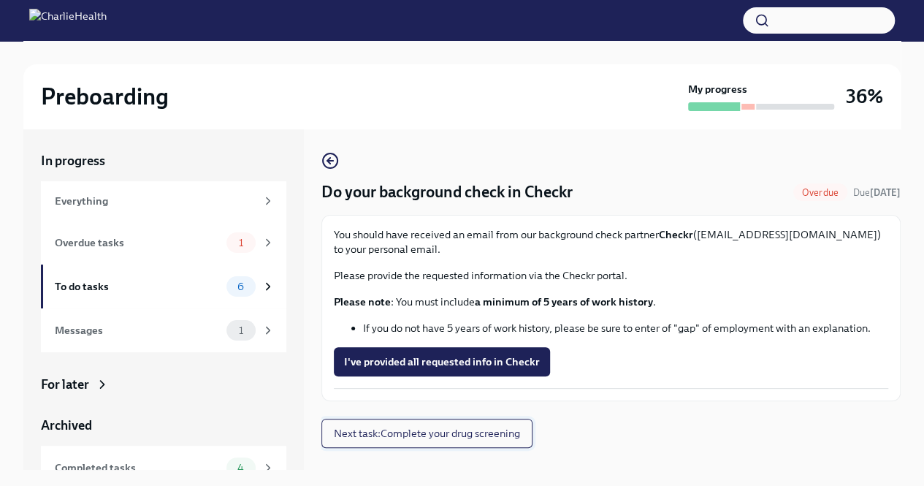
click at [453, 442] on button "Next task : Complete your drug screening" at bounding box center [426, 432] width 211 height 29
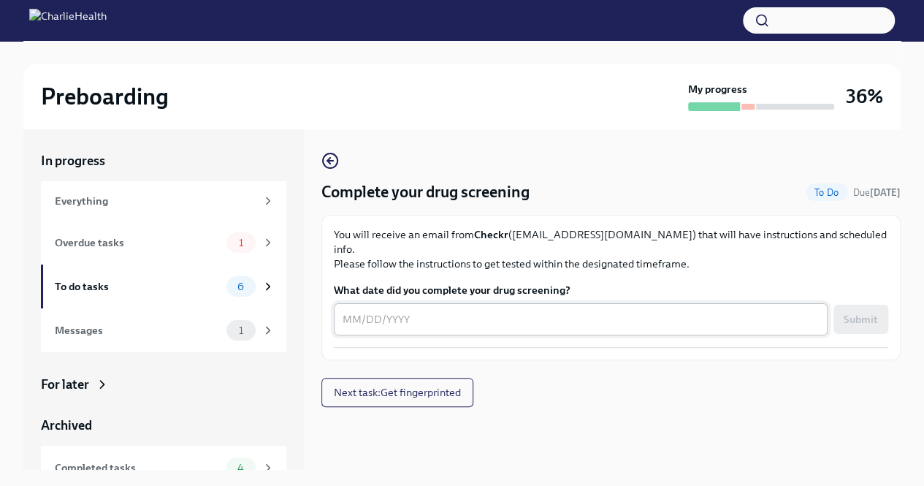
click at [566, 310] on textarea "What date did you complete your drug screening?" at bounding box center [580, 319] width 476 height 18
click at [356, 310] on textarea "What date did you complete your drug screening?" at bounding box center [580, 319] width 476 height 18
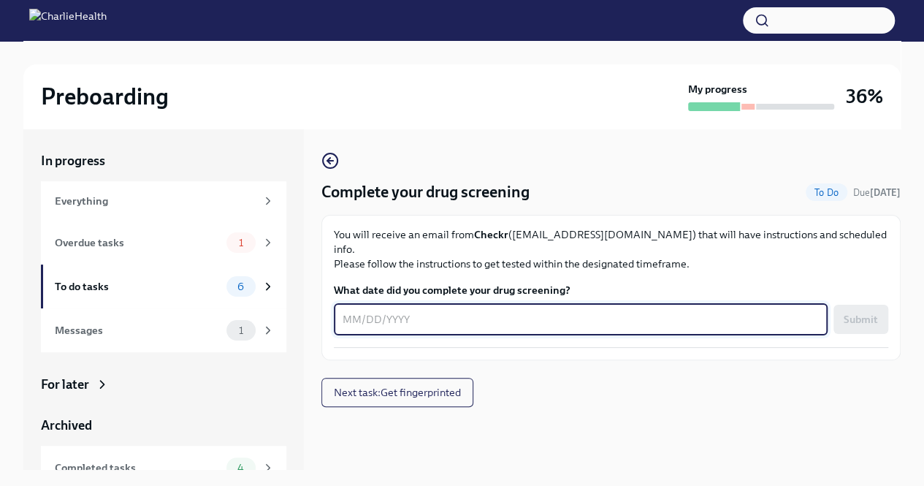
type textarea "9"
click at [875, 312] on span "Submit" at bounding box center [860, 319] width 34 height 15
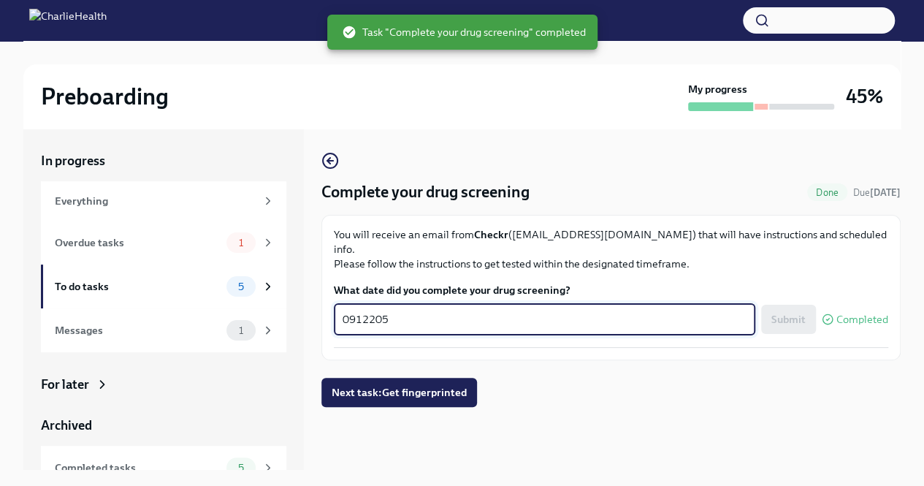
click at [395, 310] on textarea "0912205" at bounding box center [544, 319] width 404 height 18
drag, startPoint x: 397, startPoint y: 302, endPoint x: 383, endPoint y: 300, distance: 14.7
click at [383, 310] on textarea "0912205" at bounding box center [544, 319] width 404 height 18
click at [388, 310] on textarea "0912205" at bounding box center [544, 319] width 404 height 18
click at [381, 310] on textarea "0912205" at bounding box center [544, 319] width 404 height 18
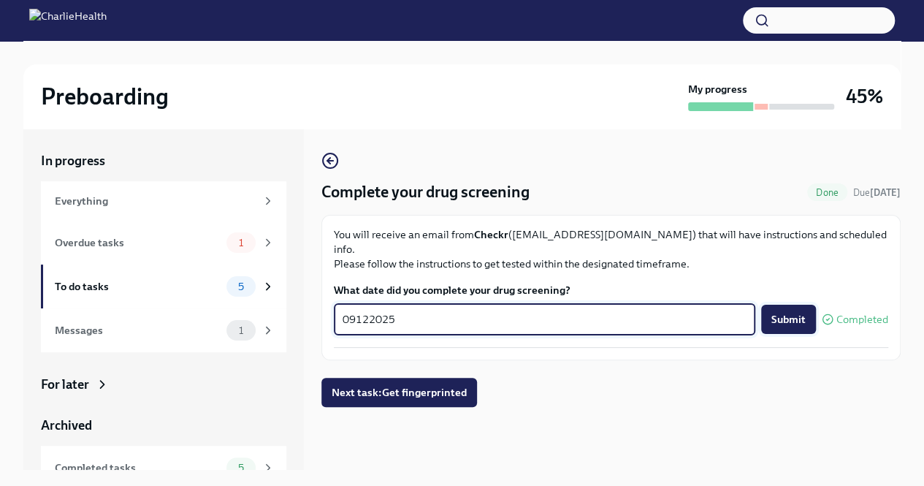
type textarea "09122025"
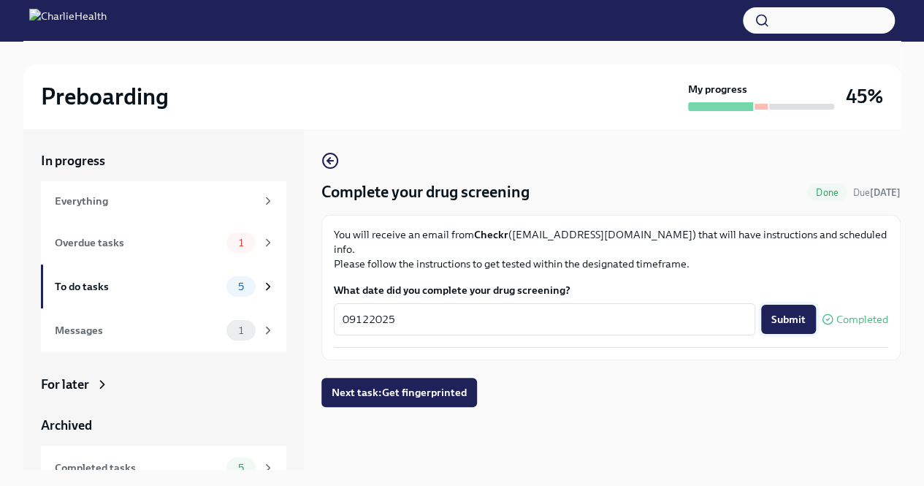
click at [802, 304] on button "Submit" at bounding box center [788, 318] width 55 height 29
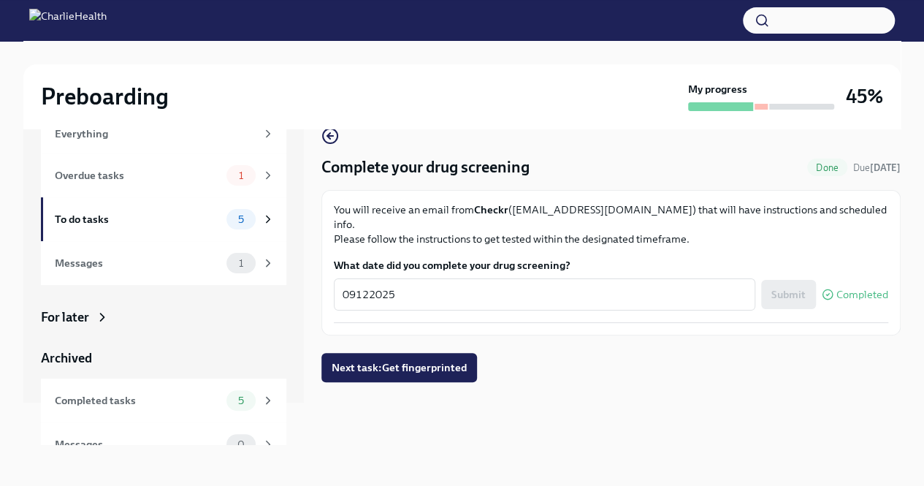
scroll to position [63, 0]
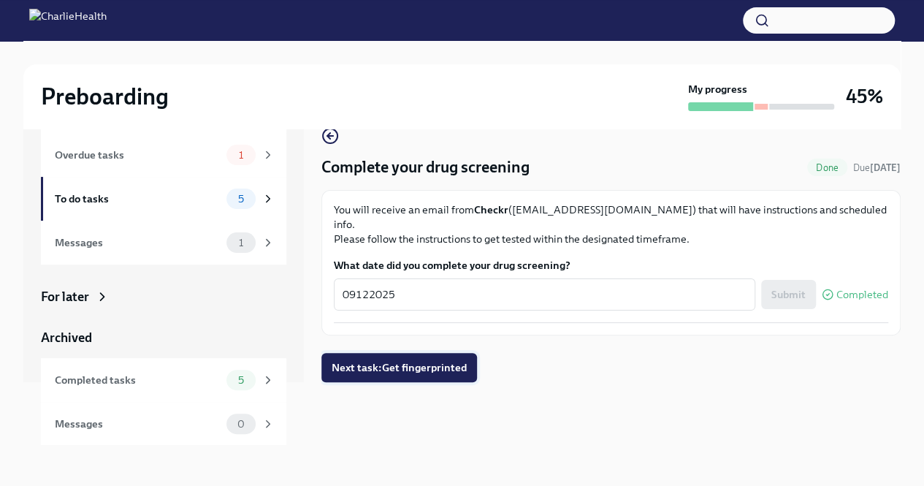
click at [387, 360] on span "Next task : Get fingerprinted" at bounding box center [398, 367] width 135 height 15
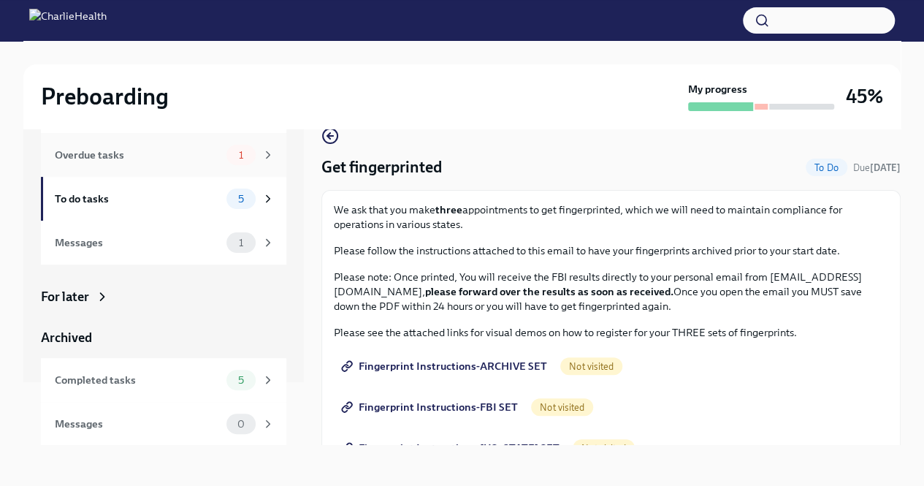
click at [153, 160] on div "Overdue tasks" at bounding box center [138, 155] width 166 height 16
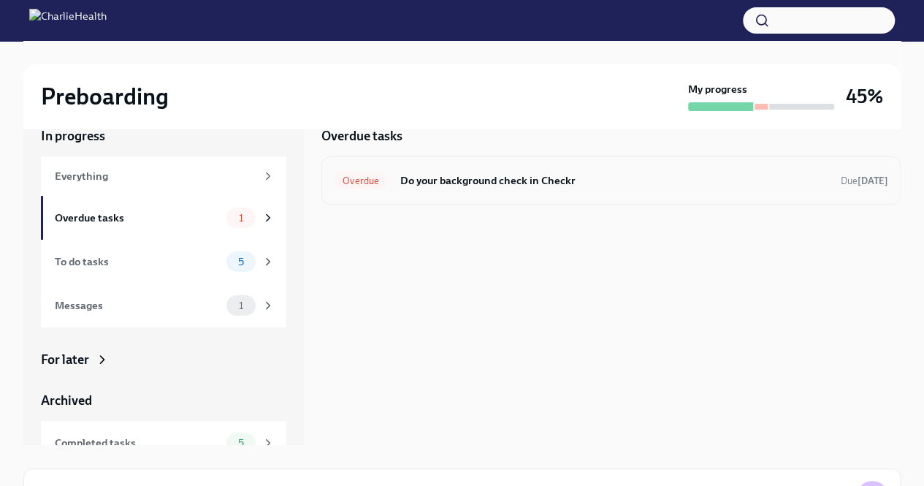
click at [356, 182] on span "Overdue" at bounding box center [361, 180] width 54 height 11
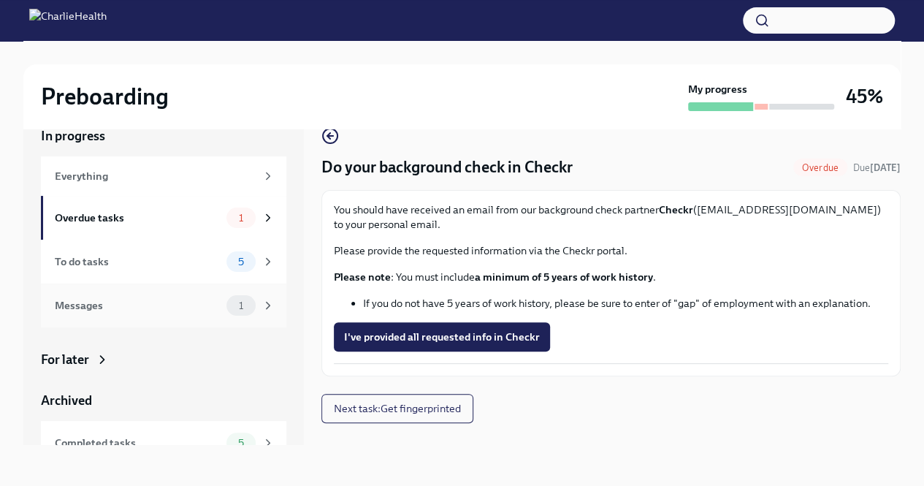
click at [230, 305] on span "1" at bounding box center [241, 305] width 22 height 11
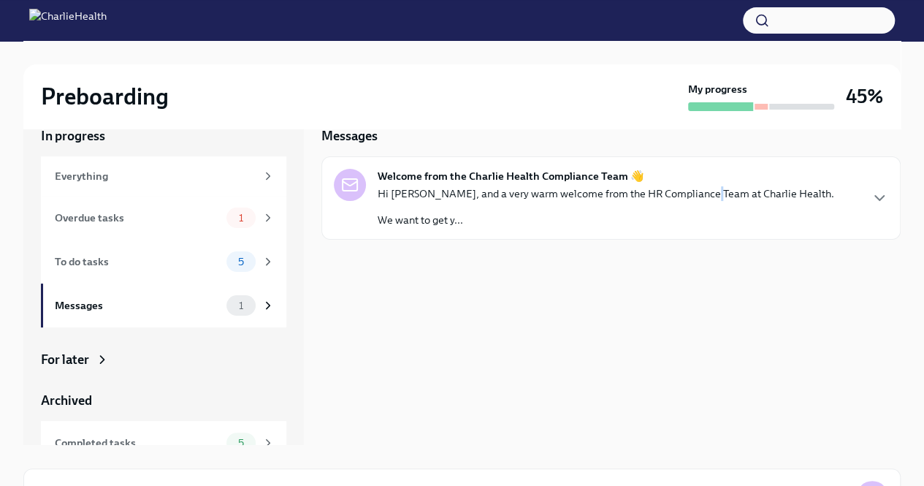
click at [705, 196] on p "Hi [PERSON_NAME], and a very warm welcome from the HR Compliance Team at Charli…" at bounding box center [605, 193] width 456 height 15
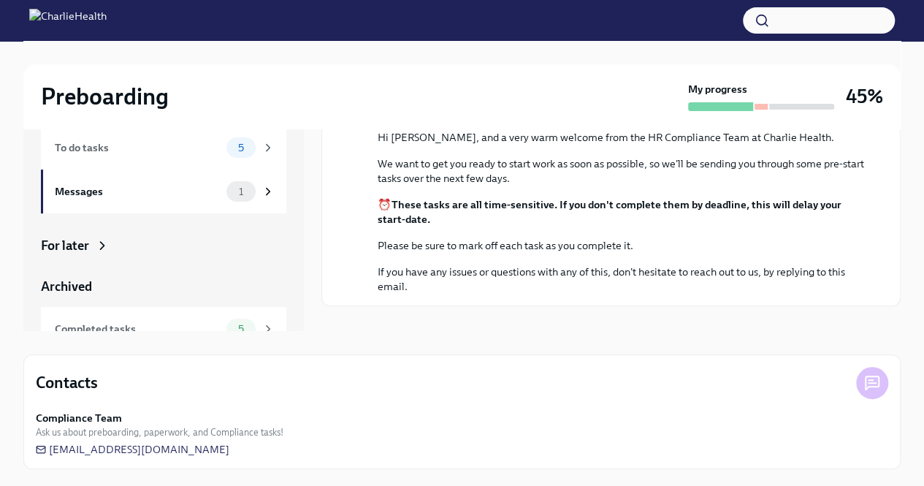
scroll to position [63, 0]
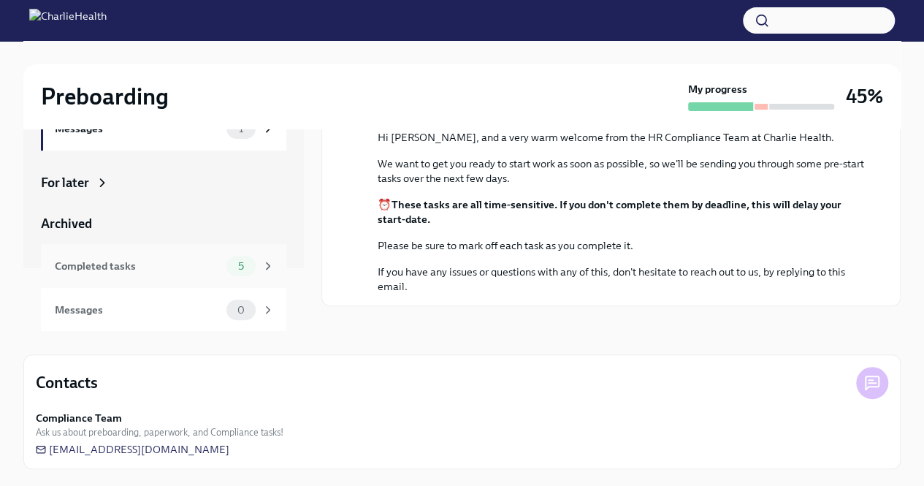
click at [261, 264] on icon at bounding box center [267, 265] width 13 height 13
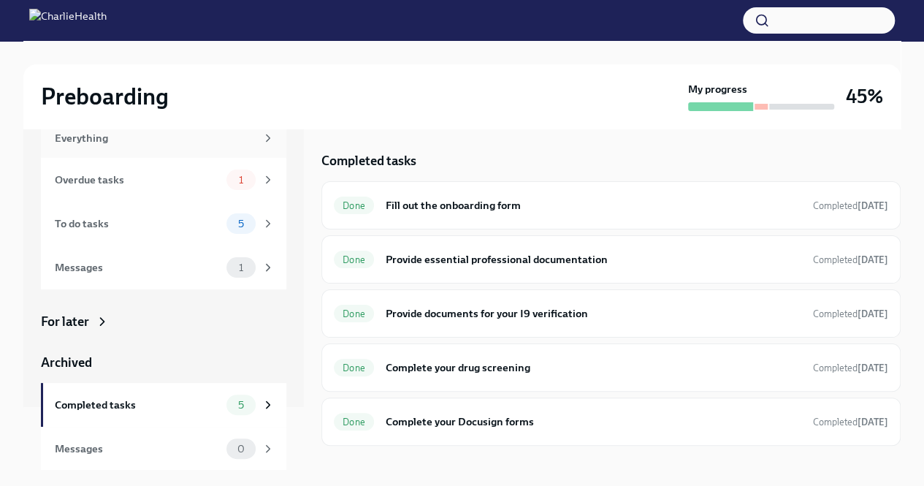
click at [142, 140] on div "Everything" at bounding box center [155, 138] width 201 height 16
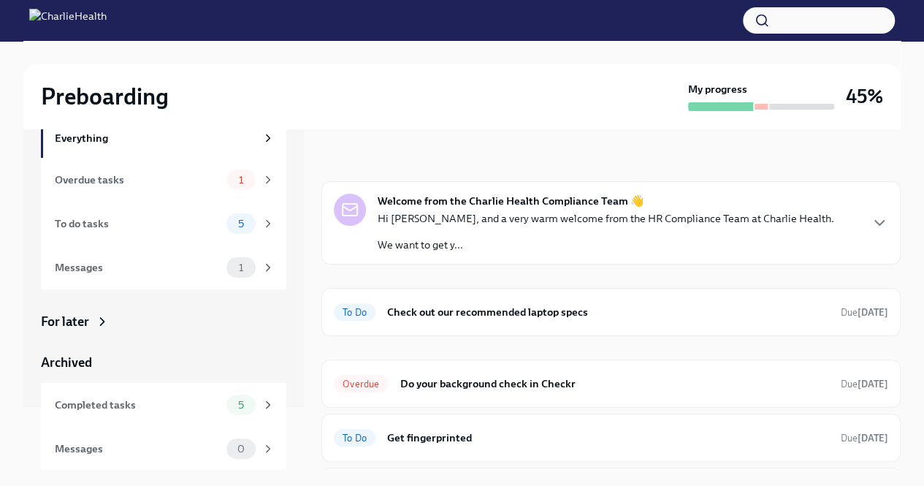
drag, startPoint x: 913, startPoint y: 216, endPoint x: 914, endPoint y: 262, distance: 46.0
click at [914, 262] on div "Preboarding My progress 45% In progress Everything Overdue tasks 1 To do tasks …" at bounding box center [462, 333] width 924 height 584
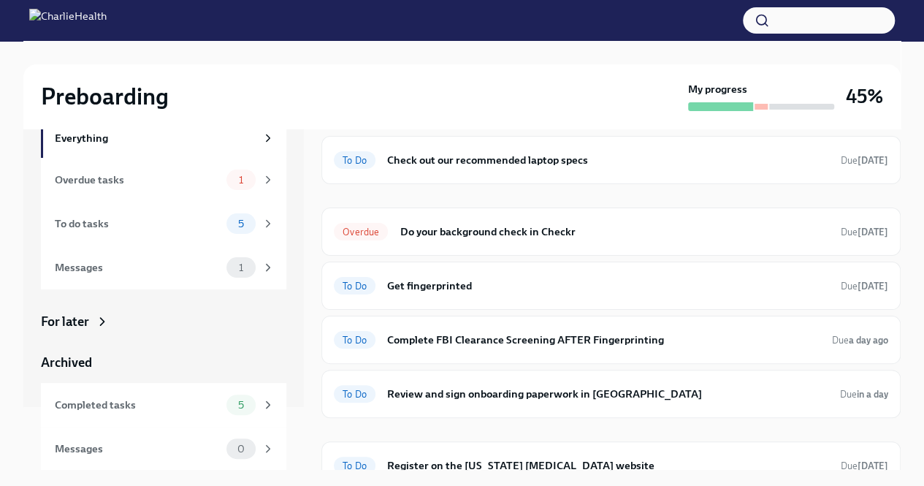
scroll to position [168, 0]
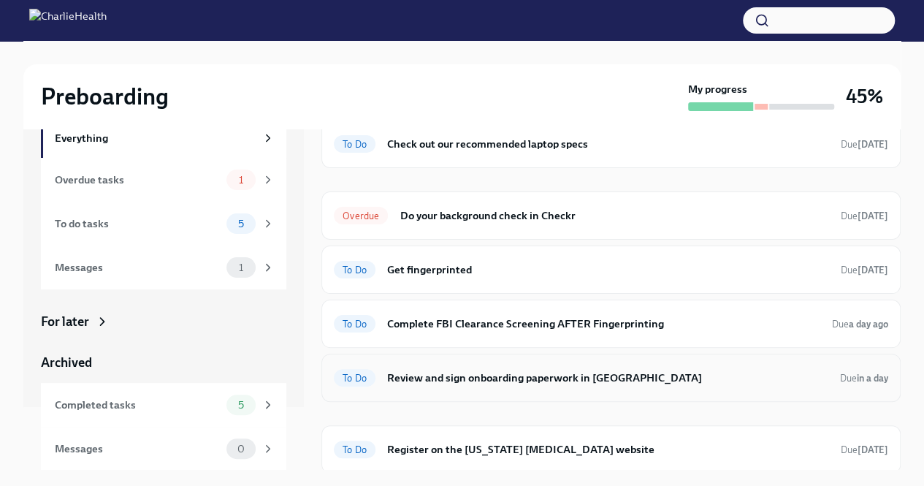
click at [752, 385] on div "To Do Review and sign onboarding paperwork in UKG Due in a day" at bounding box center [611, 377] width 554 height 23
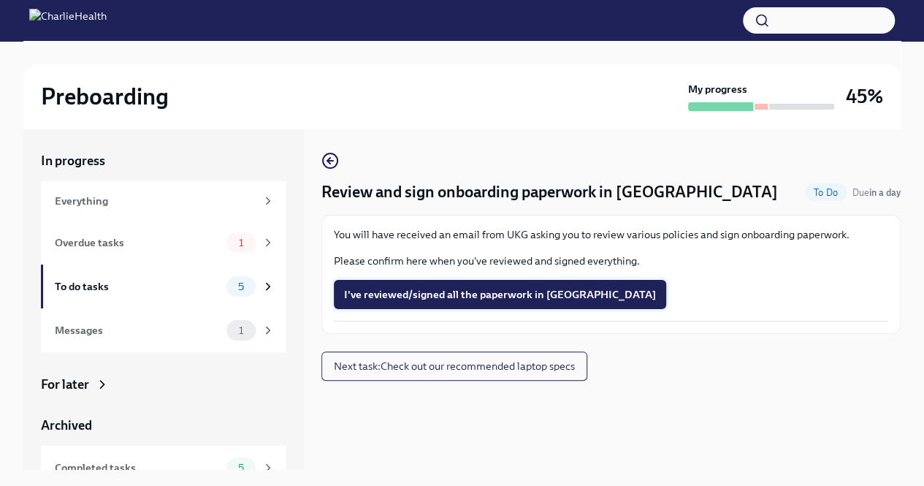
click at [500, 297] on span "I've reviewed/signed all the paperwork in [GEOGRAPHIC_DATA]" at bounding box center [500, 294] width 312 height 15
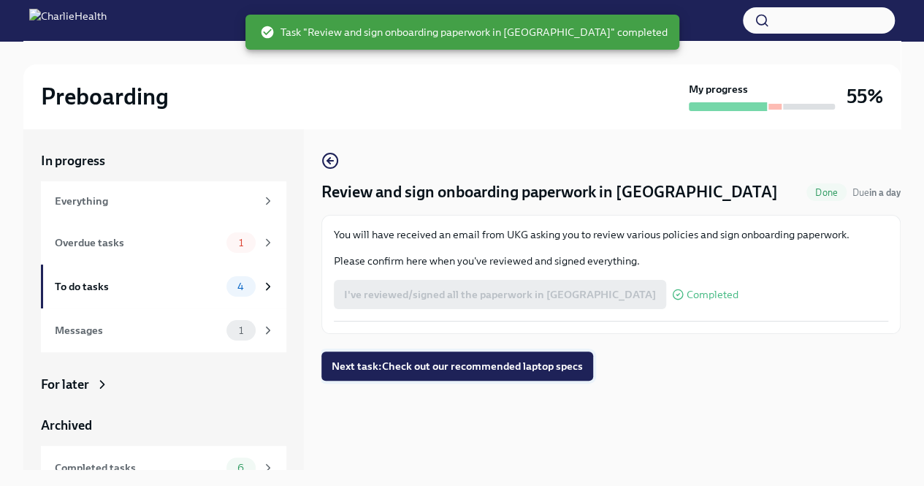
click at [568, 366] on span "Next task : Check out our recommended laptop specs" at bounding box center [456, 365] width 251 height 15
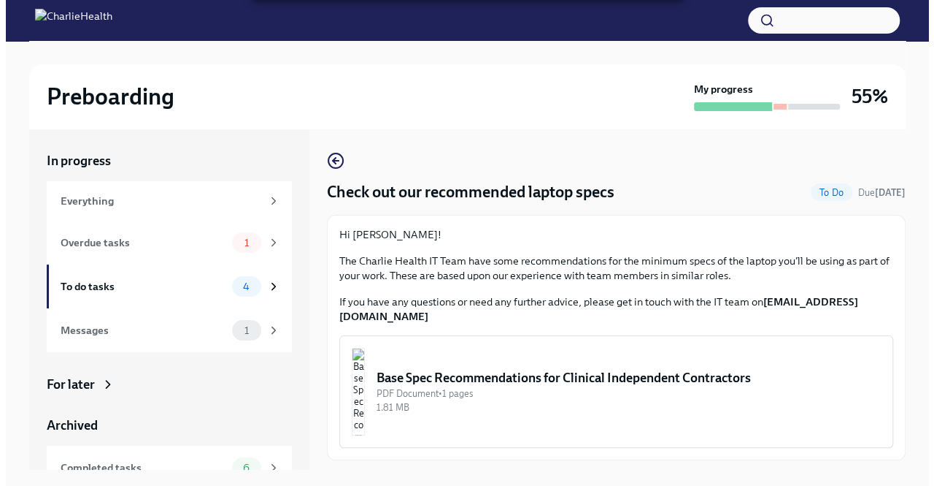
scroll to position [25, 0]
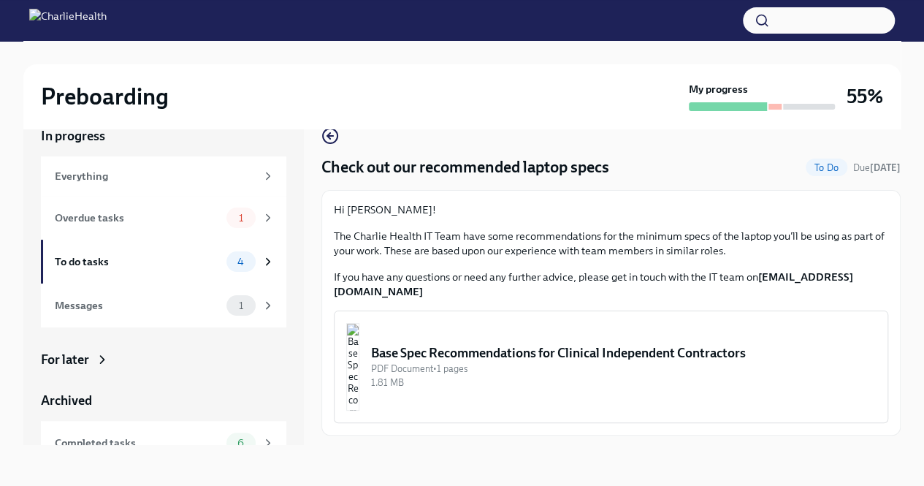
click at [359, 358] on img "button" at bounding box center [352, 367] width 13 height 88
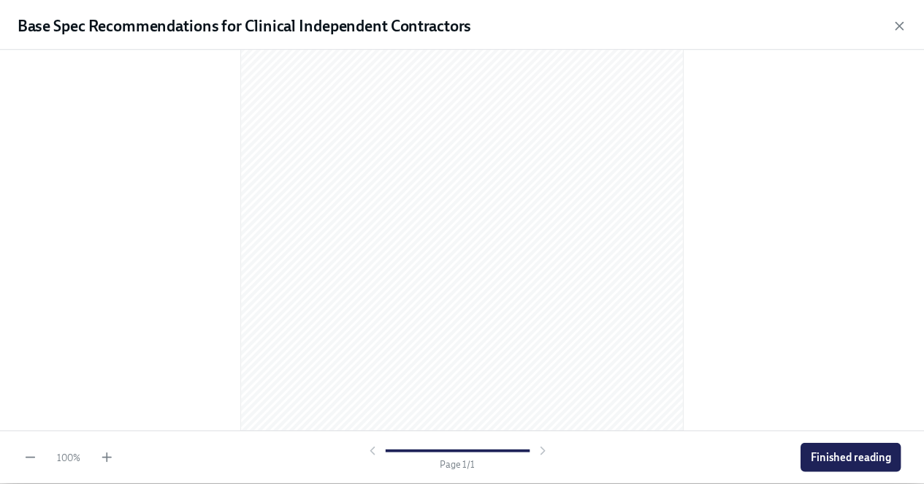
scroll to position [0, 0]
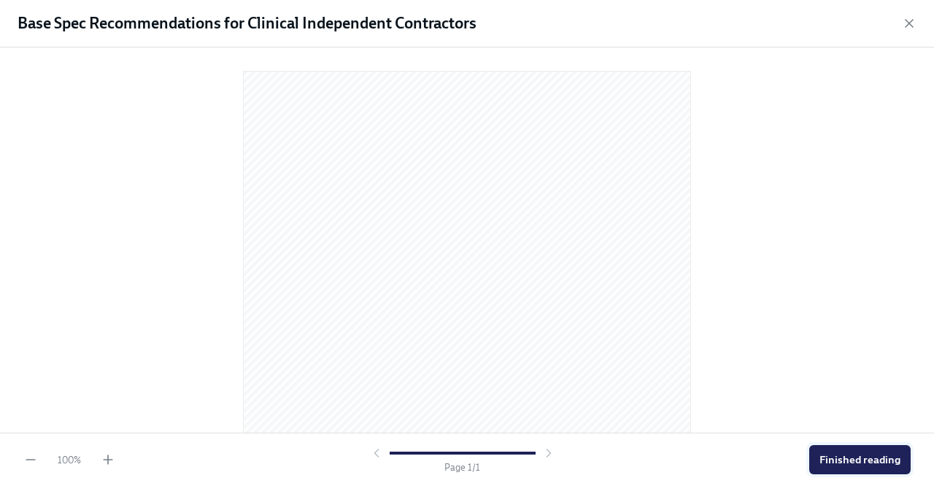
click at [851, 461] on span "Finished reading" at bounding box center [860, 459] width 81 height 15
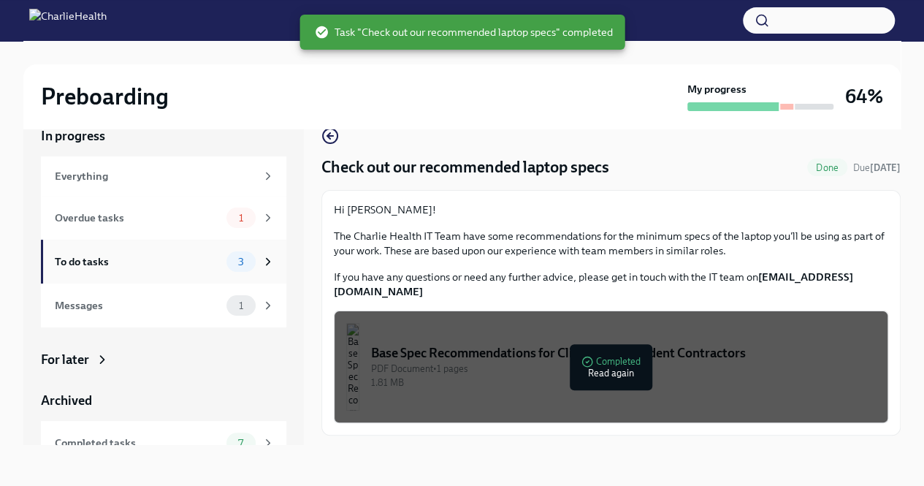
click at [134, 264] on div "To do tasks" at bounding box center [138, 261] width 166 height 16
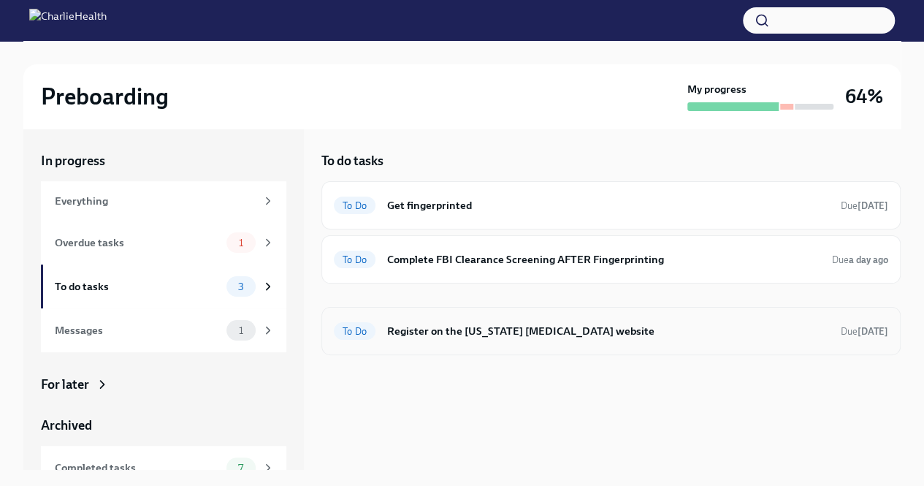
click at [641, 326] on h6 "Register on the [US_STATE] [MEDICAL_DATA] website" at bounding box center [608, 331] width 442 height 16
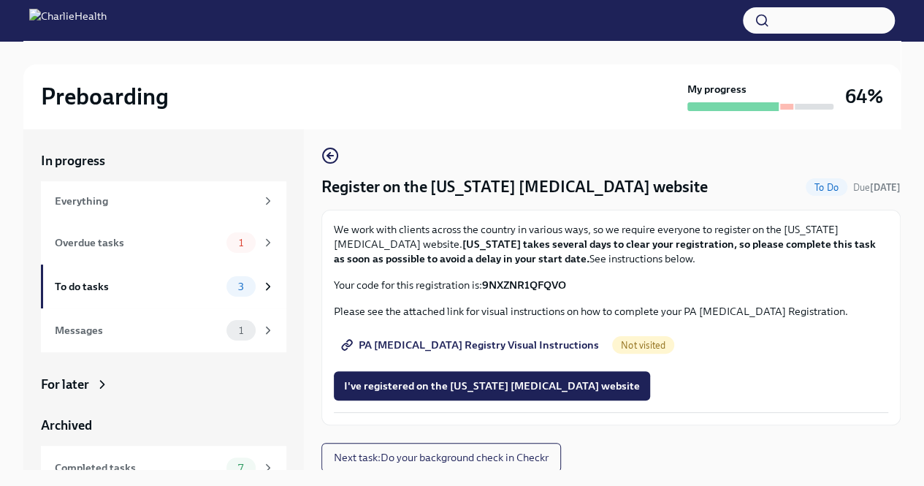
scroll to position [6, 0]
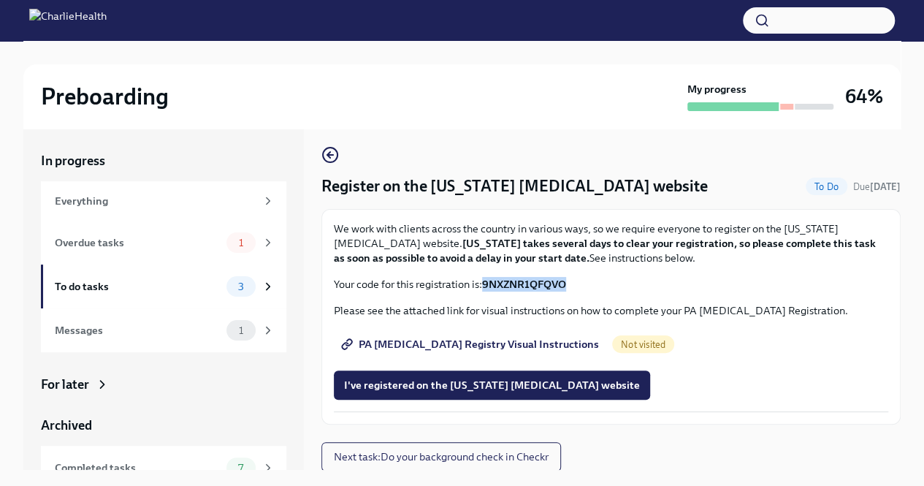
drag, startPoint x: 568, startPoint y: 283, endPoint x: 482, endPoint y: 278, distance: 86.3
click at [482, 278] on p "Your code for this registration is: 9NXZNR1QFQVO" at bounding box center [611, 284] width 554 height 15
copy p "9NXZNR1QFQVO"
click at [533, 339] on span "PA [MEDICAL_DATA] Registry Visual Instructions" at bounding box center [471, 344] width 255 height 15
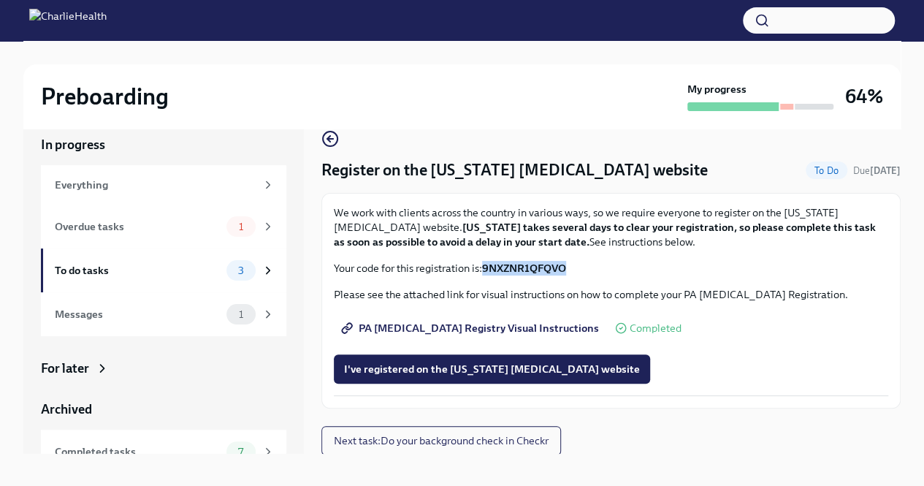
scroll to position [25, 0]
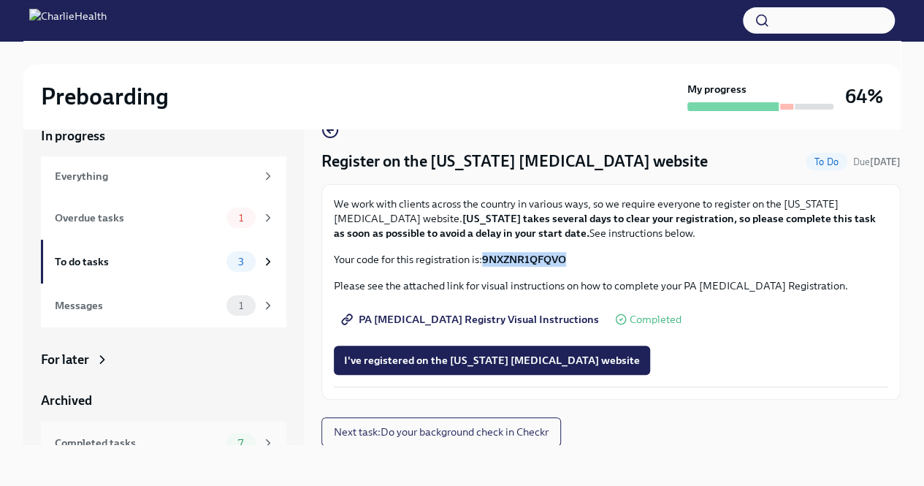
click at [155, 440] on div "Completed tasks" at bounding box center [138, 442] width 166 height 16
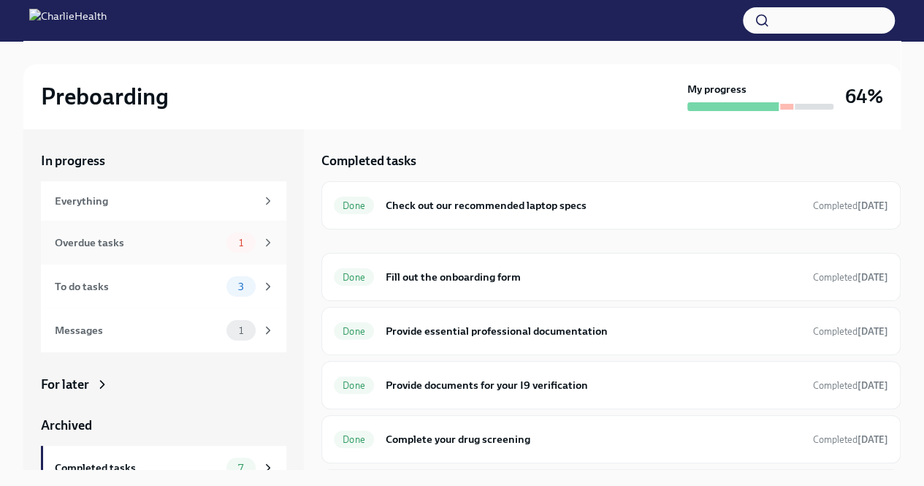
click at [172, 258] on div "Overdue tasks 1" at bounding box center [163, 242] width 245 height 44
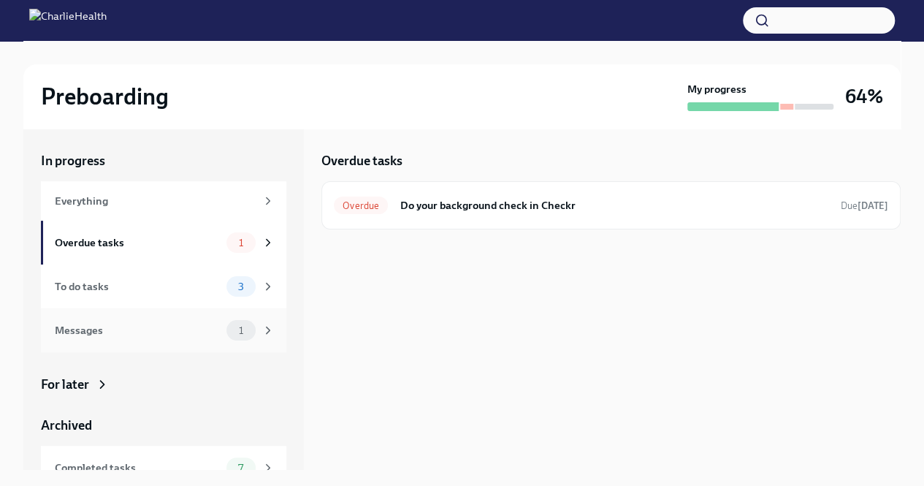
click at [238, 320] on div "1" at bounding box center [250, 330] width 48 height 20
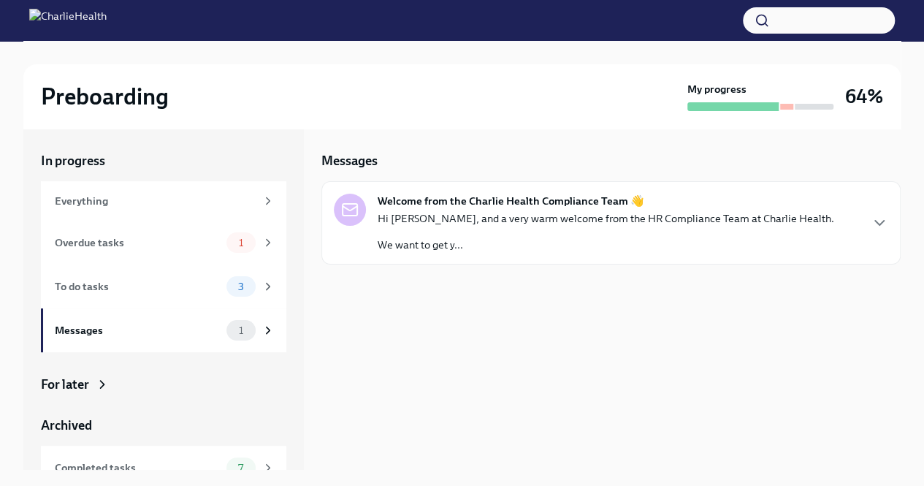
click at [694, 209] on div "Welcome from the Charlie Health Compliance Team 👋 Hi [PERSON_NAME], and a very …" at bounding box center [605, 222] width 456 height 58
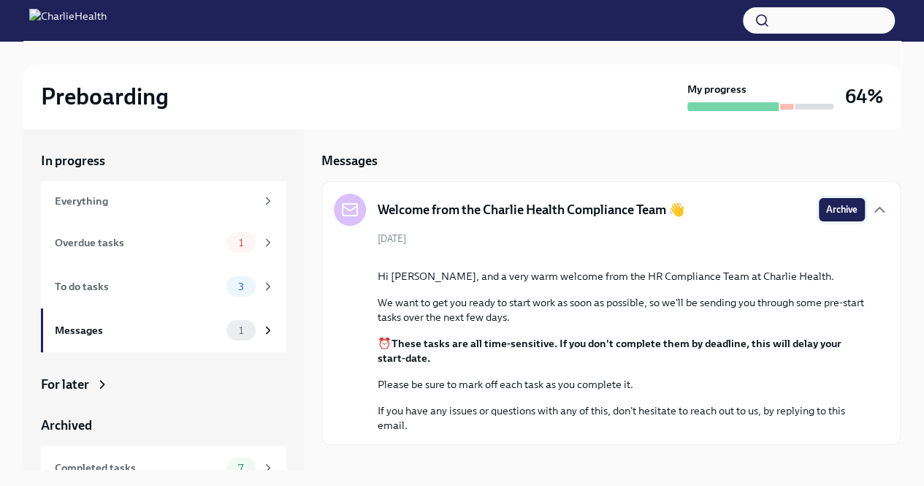
click at [826, 208] on span "Archive" at bounding box center [841, 209] width 31 height 15
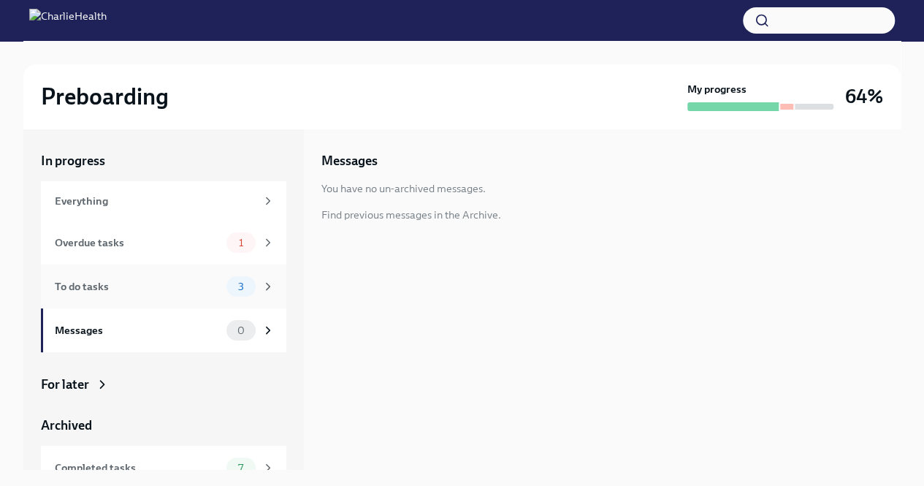
click at [137, 287] on div "To do tasks" at bounding box center [138, 286] width 166 height 16
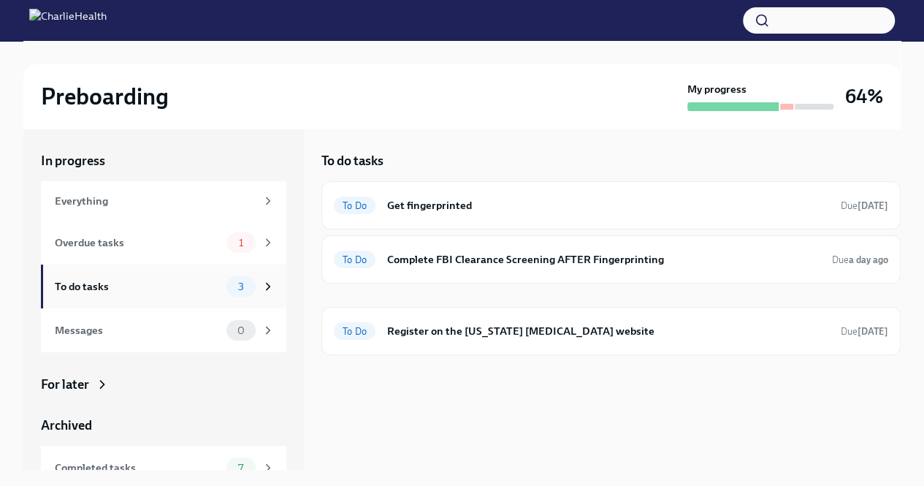
click at [160, 278] on div "To do tasks" at bounding box center [138, 286] width 166 height 16
click at [692, 254] on h6 "Complete FBI Clearance Screening AFTER Fingerprinting" at bounding box center [603, 259] width 433 height 16
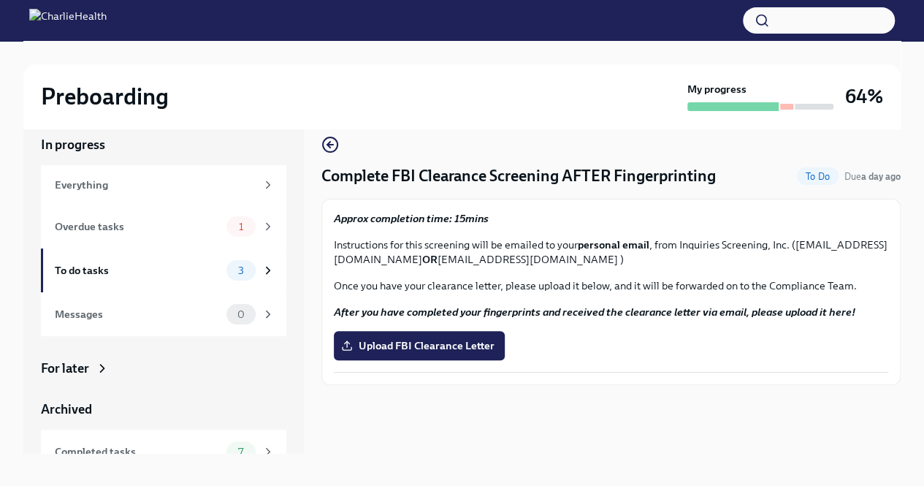
scroll to position [25, 0]
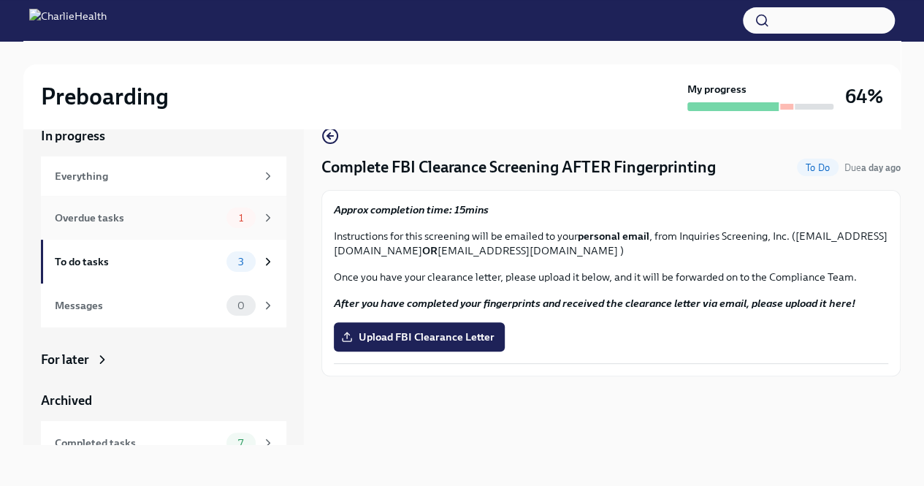
click at [150, 221] on div "Overdue tasks" at bounding box center [138, 218] width 166 height 16
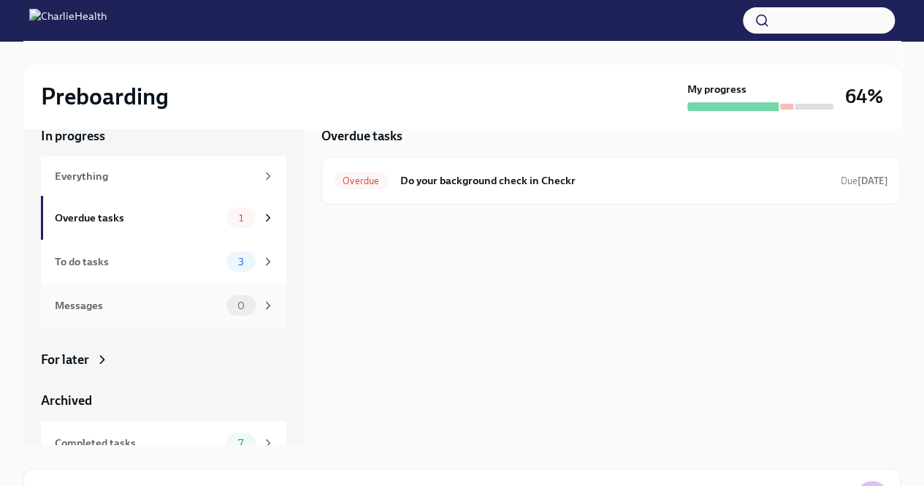
click at [149, 301] on div "Messages" at bounding box center [138, 305] width 166 height 16
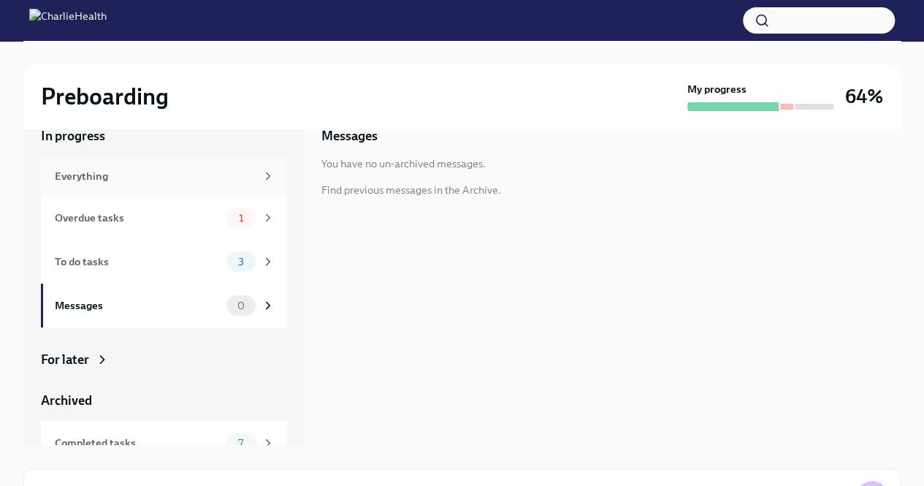
click at [162, 185] on div "Everything" at bounding box center [163, 175] width 245 height 39
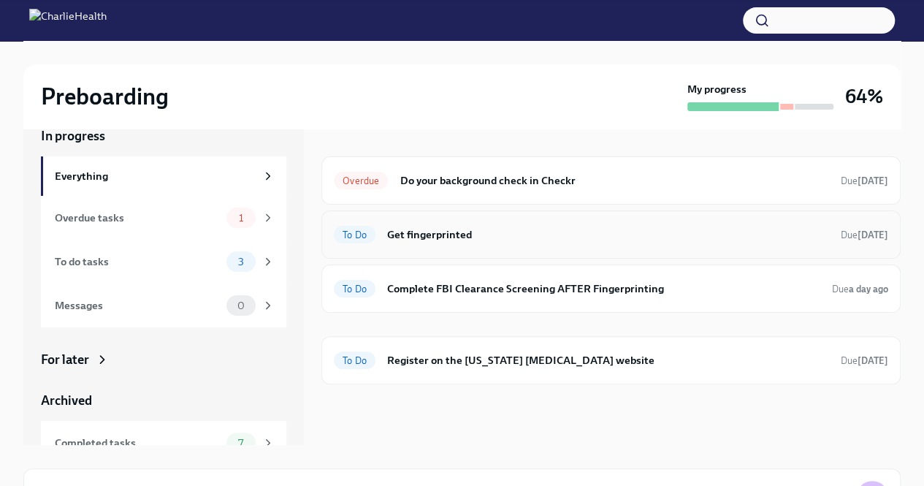
click at [475, 226] on h6 "Get fingerprinted" at bounding box center [608, 234] width 442 height 16
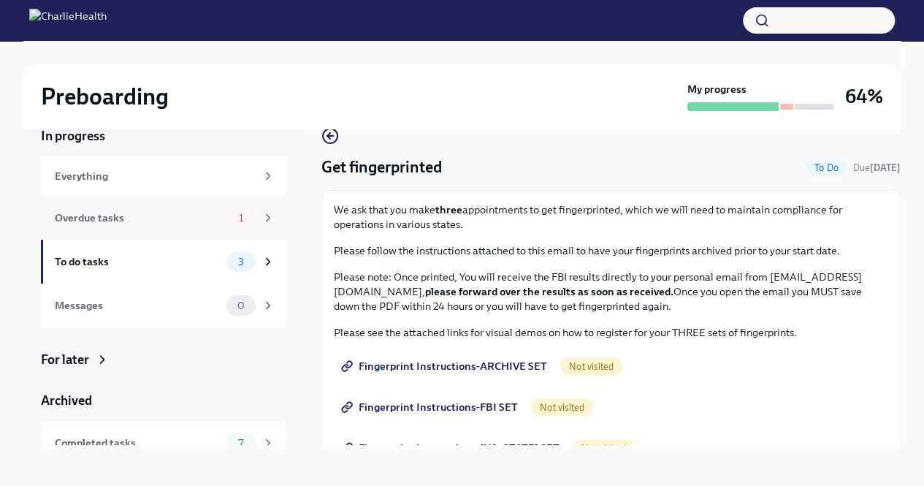
click at [226, 211] on div "1" at bounding box center [240, 217] width 29 height 20
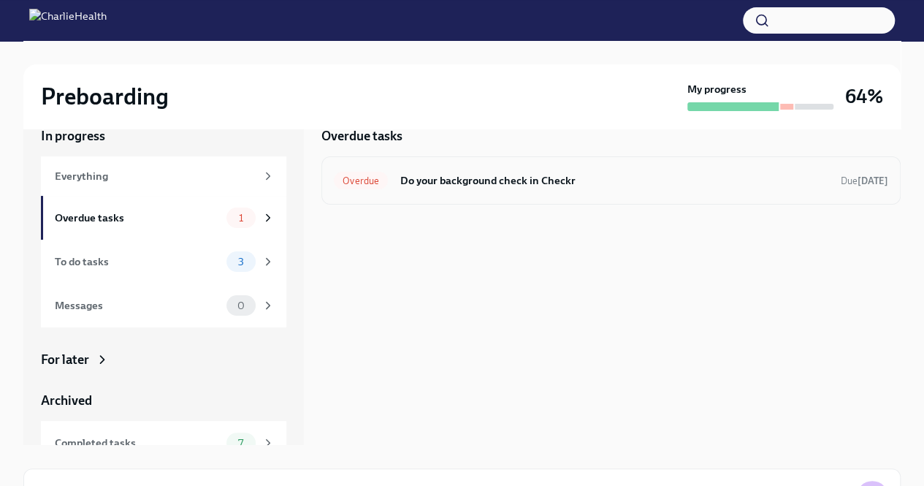
click at [542, 175] on h6 "Do your background check in Checkr" at bounding box center [613, 180] width 429 height 16
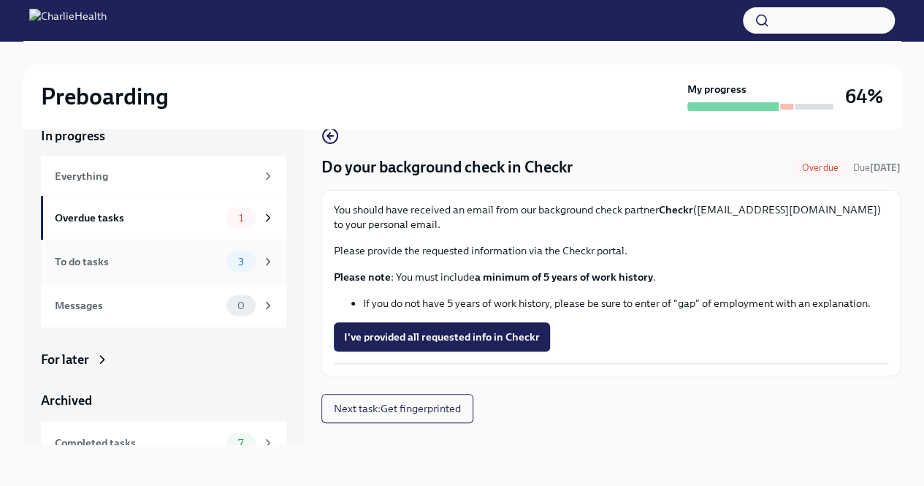
click at [172, 256] on div "To do tasks" at bounding box center [138, 261] width 166 height 16
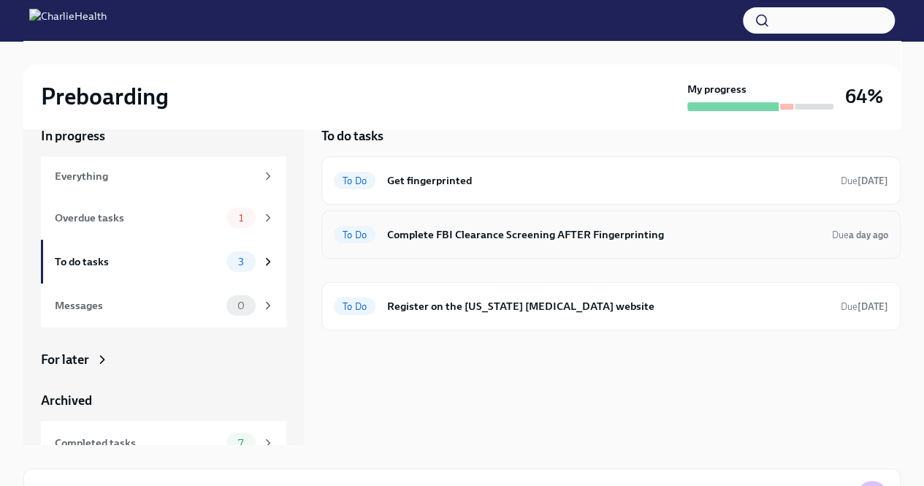
click at [456, 231] on h6 "Complete FBI Clearance Screening AFTER Fingerprinting" at bounding box center [603, 234] width 433 height 16
